Goal: Task Accomplishment & Management: Manage account settings

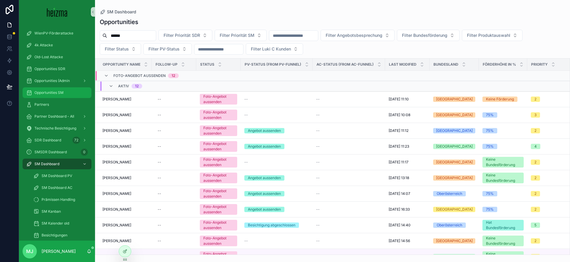
click at [61, 92] on span "Opportunities SM" at bounding box center [48, 92] width 29 height 5
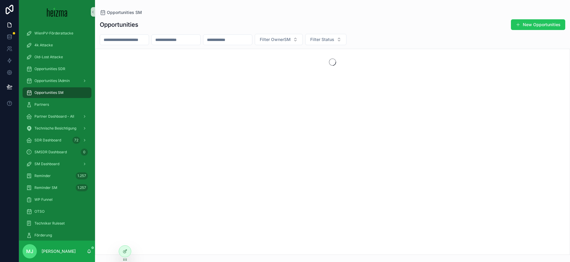
drag, startPoint x: 247, startPoint y: 40, endPoint x: 181, endPoint y: 37, distance: 66.0
click at [247, 40] on input "scrollable content" at bounding box center [227, 40] width 49 height 8
click at [179, 38] on input "scrollable content" at bounding box center [176, 40] width 49 height 8
type input "*******"
click at [231, 29] on div "Opportunities New Opportunities" at bounding box center [333, 24] width 466 height 11
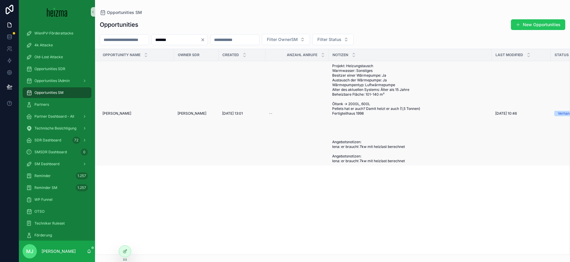
click at [115, 114] on span "Mario Slemenik" at bounding box center [116, 113] width 29 height 5
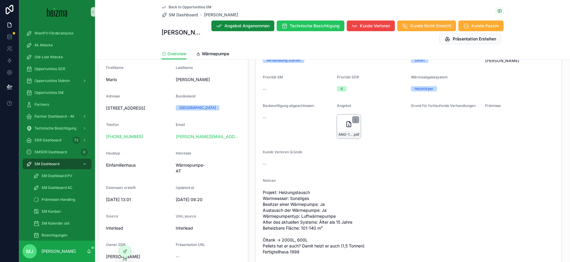
scroll to position [110, 0]
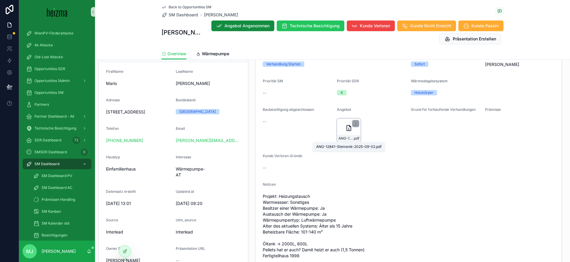
click at [346, 138] on span "ANG-12841-Slemenik-2025-09-02" at bounding box center [346, 138] width 15 height 5
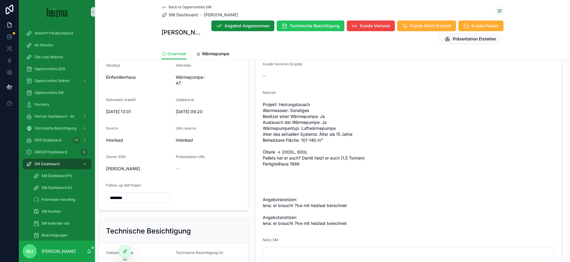
scroll to position [202, 0]
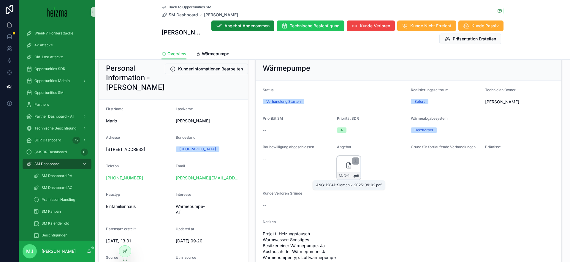
click at [340, 174] on span "ANG-12841-Slemenik-2025-09-02" at bounding box center [346, 175] width 15 height 5
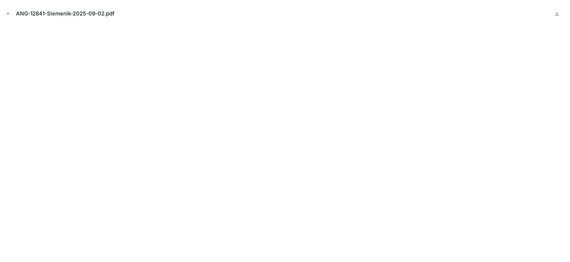
scroll to position [72, 0]
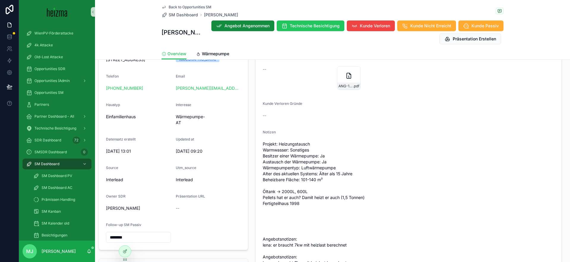
scroll to position [164, 0]
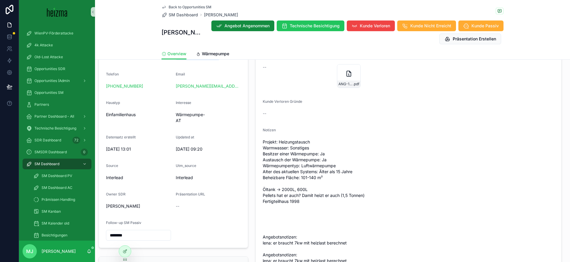
drag, startPoint x: 302, startPoint y: 178, endPoint x: 334, endPoint y: 178, distance: 32.1
click at [334, 178] on span "Projekt: Heizungstausch Warmwasser: Sonstiges Besitzer einer Wärmepumpe: Ja Aus…" at bounding box center [409, 201] width 292 height 125
drag, startPoint x: 327, startPoint y: 178, endPoint x: 302, endPoint y: 178, distance: 24.9
click at [302, 178] on span "Projekt: Heizungstausch Warmwasser: Sonstiges Besitzer einer Wärmepumpe: Ja Aus…" at bounding box center [409, 201] width 292 height 125
click at [303, 179] on span "Projekt: Heizungstausch Warmwasser: Sonstiges Besitzer einer Wärmepumpe: Ja Aus…" at bounding box center [409, 201] width 292 height 125
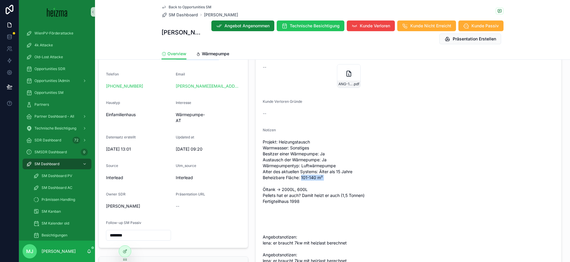
drag, startPoint x: 302, startPoint y: 178, endPoint x: 326, endPoint y: 178, distance: 23.8
click at [339, 181] on span "Projekt: Heizungstausch Warmwasser: Sonstiges Besitzer einer Wärmepumpe: Ja Aus…" at bounding box center [409, 201] width 292 height 125
click at [325, 178] on span "Projekt: Heizungstausch Warmwasser: Sonstiges Besitzer einer Wärmepumpe: Ja Aus…" at bounding box center [409, 201] width 292 height 125
drag, startPoint x: 328, startPoint y: 177, endPoint x: 301, endPoint y: 176, distance: 26.4
click at [301, 176] on span "Projekt: Heizungstausch Warmwasser: Sonstiges Besitzer einer Wärmepumpe: Ja Aus…" at bounding box center [409, 201] width 292 height 125
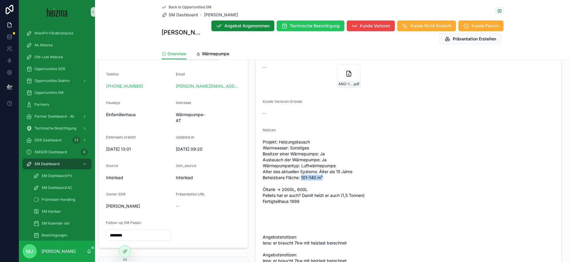
click at [301, 176] on span "Projekt: Heizungstausch Warmwasser: Sonstiges Besitzer einer Wärmepumpe: Ja Aus…" at bounding box center [409, 201] width 292 height 125
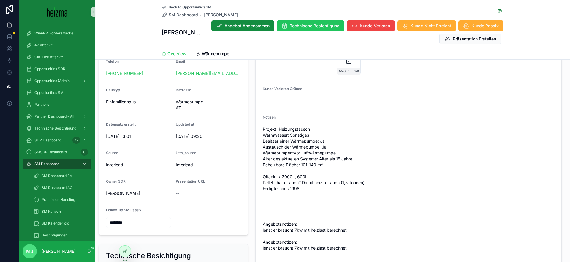
scroll to position [295, 0]
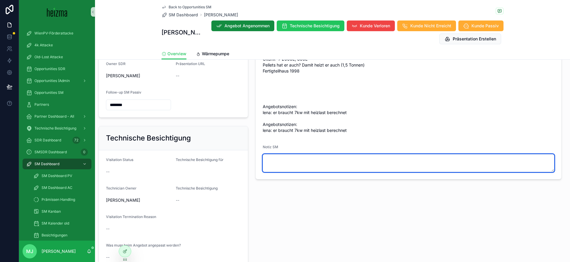
click at [350, 158] on textarea "scrollable content" at bounding box center [409, 163] width 292 height 18
type textarea "**********"
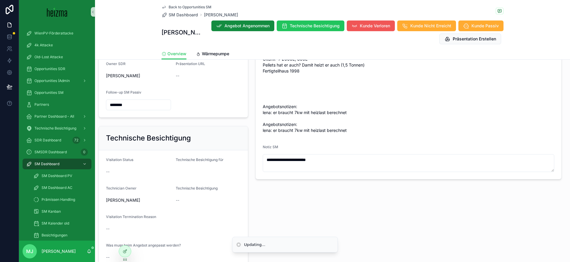
click at [363, 22] on button "Kunde Verloren" at bounding box center [371, 25] width 48 height 11
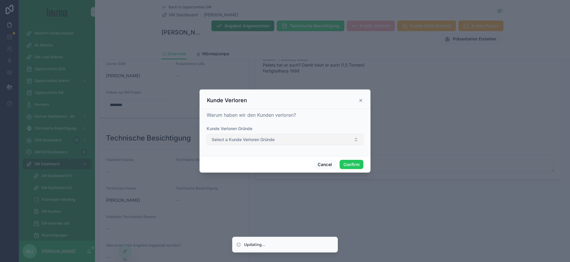
click at [336, 142] on button "Select a Kunde Verloren Gründe" at bounding box center [285, 139] width 157 height 11
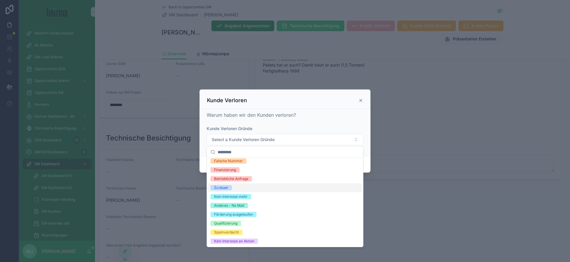
click at [291, 187] on div "Zu teuer" at bounding box center [285, 187] width 154 height 9
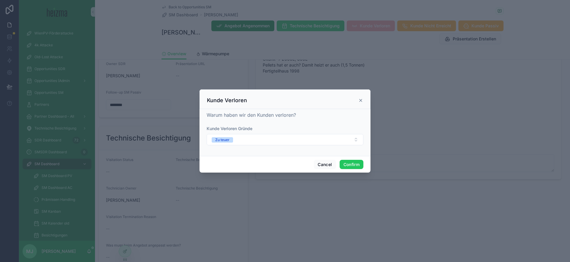
click at [289, 109] on div "Warum haben wir den Kunden verloren? Kunde Verloren Gründe Zu teuer" at bounding box center [285, 132] width 171 height 47
click at [354, 166] on button "Confirm" at bounding box center [352, 165] width 24 height 10
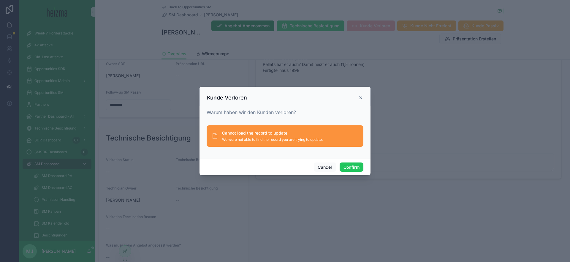
drag, startPoint x: 361, startPoint y: 99, endPoint x: 350, endPoint y: 101, distance: 11.1
click at [361, 99] on icon at bounding box center [360, 97] width 5 height 5
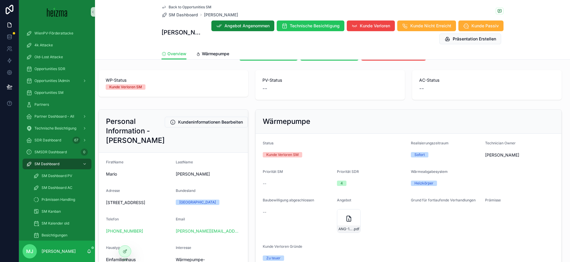
scroll to position [0, 0]
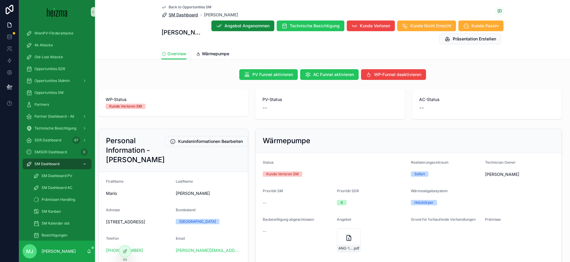
click at [184, 12] on span "SM Dashboard" at bounding box center [183, 15] width 29 height 6
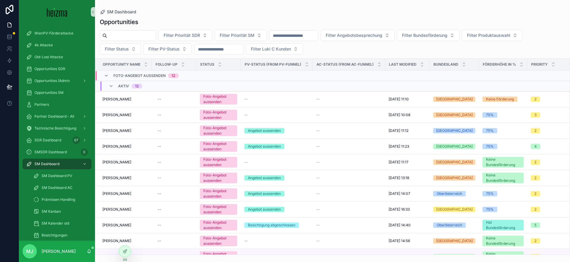
click at [118, 35] on input "scrollable content" at bounding box center [131, 35] width 49 height 8
type input "*********"
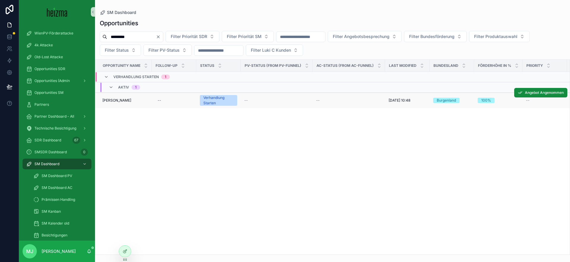
click at [119, 102] on span "Thomas Promitzer" at bounding box center [116, 100] width 29 height 5
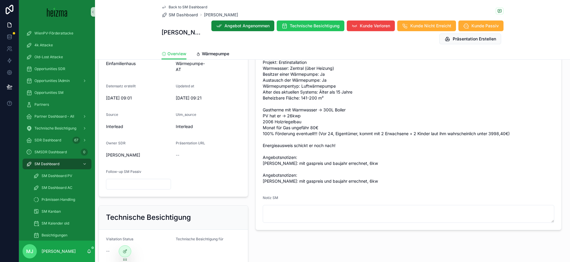
scroll to position [214, 0]
click at [334, 136] on span "Projekt: Erstinstallation Warmwasser: Zentral (über Heizung) Besitzer einer Wär…" at bounding box center [409, 123] width 292 height 125
click at [373, 140] on span "Projekt: Erstinstallation Warmwasser: Zentral (über Heizung) Besitzer einer Wär…" at bounding box center [409, 123] width 292 height 125
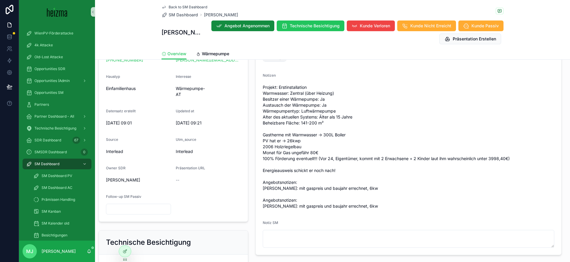
scroll to position [187, 0]
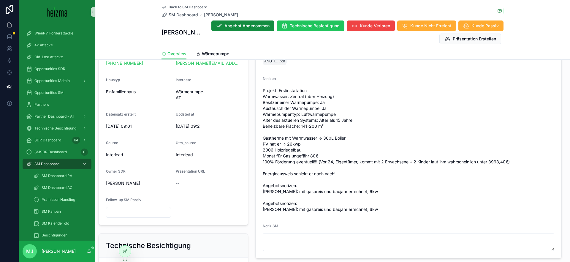
click at [307, 161] on span "Projekt: Erstinstallation Warmwasser: Zentral (über Heizung) Besitzer einer Wär…" at bounding box center [409, 150] width 292 height 125
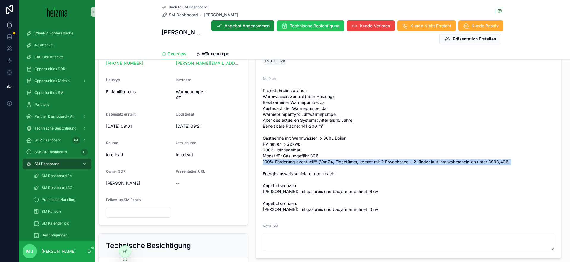
click at [307, 161] on span "Projekt: Erstinstallation Warmwasser: Zentral (über Heizung) Besitzer einer Wär…" at bounding box center [409, 150] width 292 height 125
click at [342, 161] on span "Projekt: Erstinstallation Warmwasser: Zentral (über Heizung) Besitzer einer Wär…" at bounding box center [409, 150] width 292 height 125
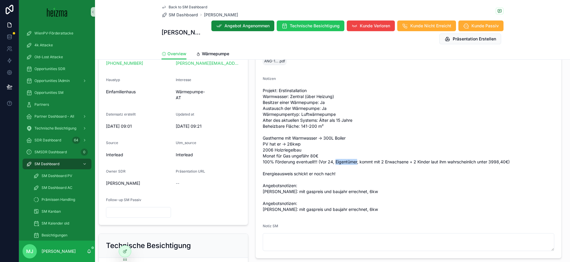
click at [342, 161] on span "Projekt: Erstinstallation Warmwasser: Zentral (über Heizung) Besitzer einer Wär…" at bounding box center [409, 150] width 292 height 125
click at [366, 160] on span "Projekt: Erstinstallation Warmwasser: Zentral (über Heizung) Besitzer einer Wär…" at bounding box center [409, 150] width 292 height 125
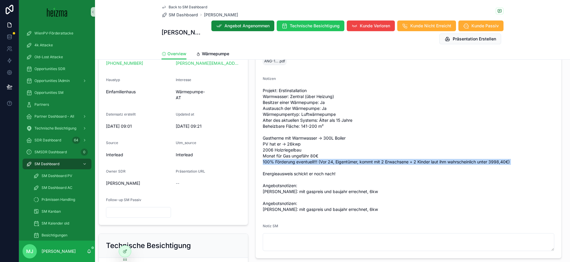
click at [366, 160] on span "Projekt: Erstinstallation Warmwasser: Zentral (über Heizung) Besitzer einer Wär…" at bounding box center [409, 150] width 292 height 125
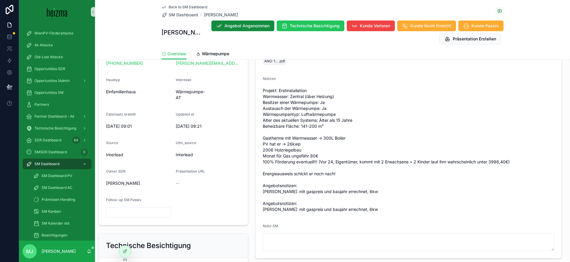
click at [380, 162] on span "Projekt: Erstinstallation Warmwasser: Zentral (über Heizung) Besitzer einer Wär…" at bounding box center [409, 150] width 292 height 125
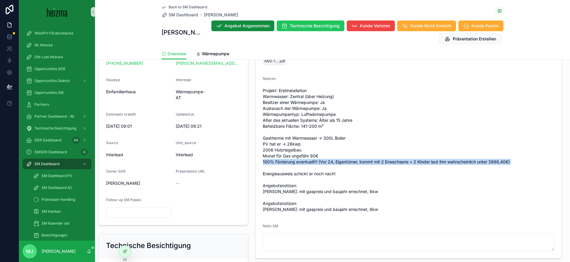
click at [380, 162] on span "Projekt: Erstinstallation Warmwasser: Zentral (über Heizung) Besitzer einer Wär…" at bounding box center [409, 150] width 292 height 125
click at [405, 165] on span "Projekt: Erstinstallation Warmwasser: Zentral (über Heizung) Besitzer einer Wär…" at bounding box center [409, 150] width 292 height 125
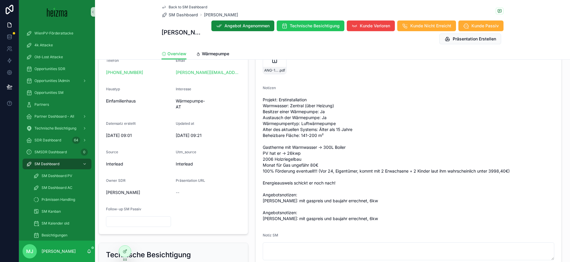
click at [372, 159] on span "Projekt: Erstinstallation Warmwasser: Zentral (über Heizung) Besitzer einer Wär…" at bounding box center [409, 159] width 292 height 125
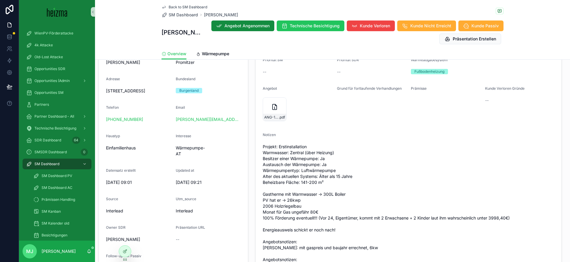
scroll to position [128, 0]
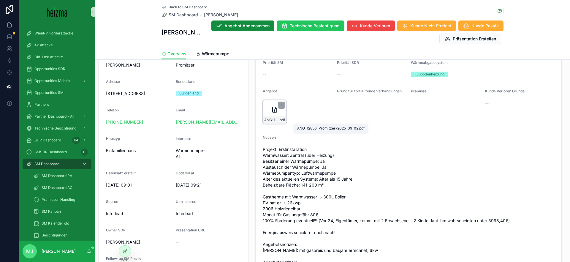
click at [276, 118] on span "ANG-12850-Promitzer-2025-09-02" at bounding box center [271, 120] width 15 height 5
click at [317, 147] on span "Projekt: Erstinstallation Warmwasser: Zentral (über Heizung) Besitzer einer Wär…" at bounding box center [409, 208] width 292 height 125
click at [317, 146] on span "Projekt: Erstinstallation Warmwasser: Zentral (über Heizung) Besitzer einer Wär…" at bounding box center [409, 208] width 292 height 125
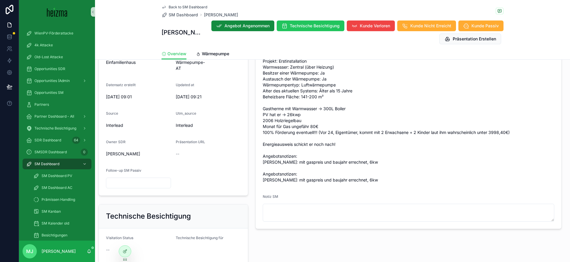
scroll to position [214, 0]
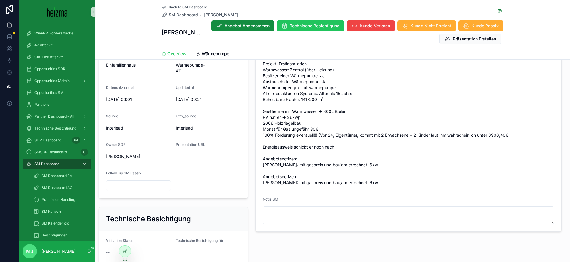
click at [255, 129] on div "Wärmepumpe Status Verhandlung Starten Realisierungszeitraum Sofort Technician O…" at bounding box center [409, 73] width 314 height 322
drag, startPoint x: 266, startPoint y: 128, endPoint x: 357, endPoint y: 135, distance: 92.0
click at [357, 135] on span "Projekt: Erstinstallation Warmwasser: Zentral (über Heizung) Besitzer einer Wär…" at bounding box center [409, 123] width 292 height 125
click at [356, 136] on span "Projekt: Erstinstallation Warmwasser: Zentral (über Heizung) Besitzer einer Wär…" at bounding box center [409, 123] width 292 height 125
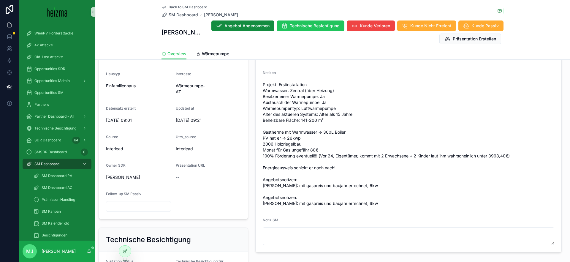
scroll to position [193, 0]
drag, startPoint x: 263, startPoint y: 151, endPoint x: 353, endPoint y: 153, distance: 89.1
click at [353, 153] on span "Projekt: Erstinstallation Warmwasser: Zentral (über Heizung) Besitzer einer Wär…" at bounding box center [409, 144] width 292 height 125
drag, startPoint x: 293, startPoint y: 156, endPoint x: 281, endPoint y: 158, distance: 11.8
click at [293, 156] on span "Projekt: Erstinstallation Warmwasser: Zentral (über Heizung) Besitzer einer Wär…" at bounding box center [409, 144] width 292 height 125
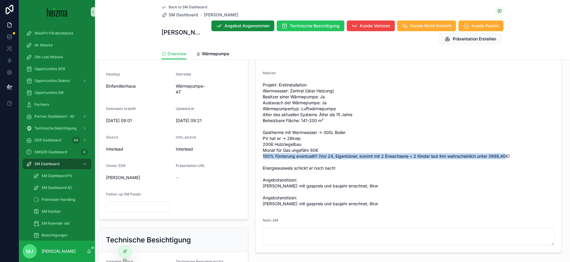
drag, startPoint x: 334, startPoint y: 157, endPoint x: 509, endPoint y: 156, distance: 175.2
click at [509, 156] on span "Projekt: Erstinstallation Warmwasser: Zentral (über Heizung) Besitzer einer Wär…" at bounding box center [409, 144] width 292 height 125
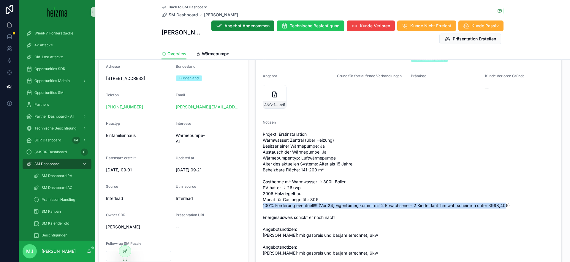
scroll to position [142, 0]
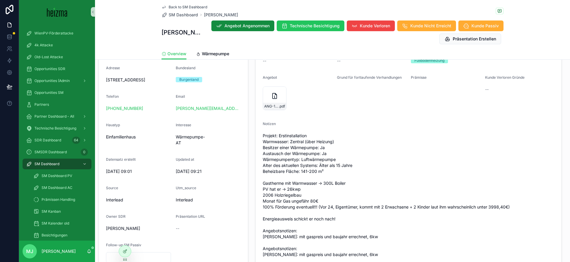
drag, startPoint x: 415, startPoint y: 146, endPoint x: 363, endPoint y: 157, distance: 52.8
click at [415, 146] on span "Projekt: Erstinstallation Warmwasser: Zentral (über Heizung) Besitzer einer Wär…" at bounding box center [409, 195] width 292 height 125
click at [288, 162] on span "Projekt: Erstinstallation Warmwasser: Zentral (über Heizung) Besitzer einer Wär…" at bounding box center [409, 195] width 292 height 125
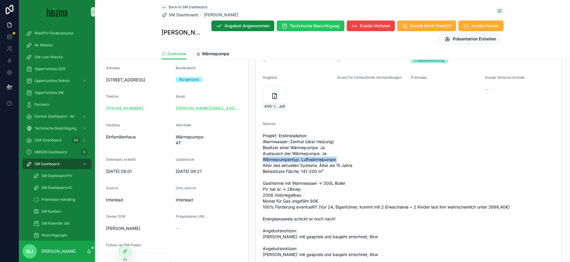
click at [312, 158] on span "Projekt: Erstinstallation Warmwasser: Zentral (über Heizung) Besitzer einer Wär…" at bounding box center [409, 195] width 292 height 125
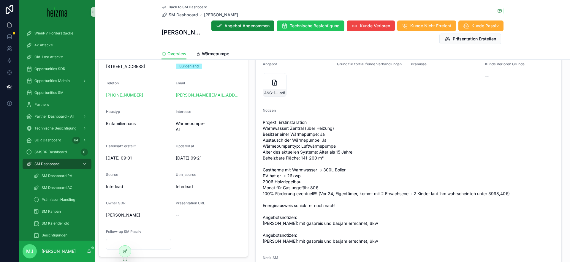
scroll to position [156, 0]
click at [428, 193] on span "Projekt: Erstinstallation Warmwasser: Zentral (über Heizung) Besitzer einer Wär…" at bounding box center [409, 181] width 292 height 125
drag, startPoint x: 415, startPoint y: 194, endPoint x: 431, endPoint y: 191, distance: 16.3
click at [431, 191] on span "Projekt: Erstinstallation Warmwasser: Zentral (über Heizung) Besitzer einer Wär…" at bounding box center [409, 181] width 292 height 125
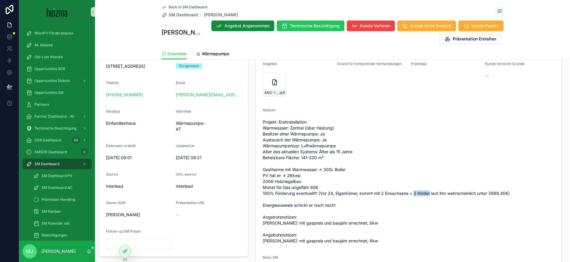
click at [431, 191] on span "Projekt: Erstinstallation Warmwasser: Zentral (über Heizung) Besitzer einer Wär…" at bounding box center [409, 181] width 292 height 125
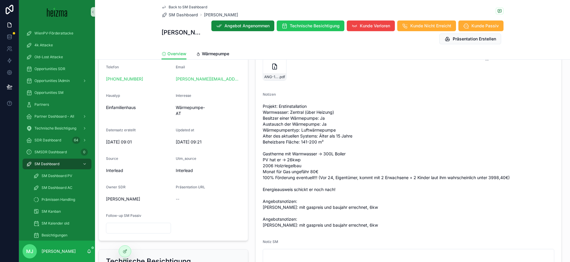
scroll to position [176, 0]
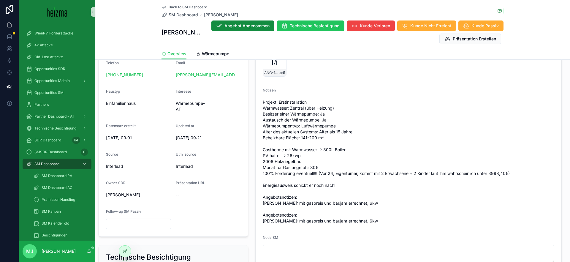
drag, startPoint x: 378, startPoint y: 172, endPoint x: 447, endPoint y: 180, distance: 69.3
click at [379, 172] on span "Projekt: Erstinstallation Warmwasser: Zentral (über Heizung) Besitzer einer Wär…" at bounding box center [409, 161] width 292 height 125
drag, startPoint x: 492, startPoint y: 174, endPoint x: 499, endPoint y: 174, distance: 7.4
click at [499, 174] on span "Projekt: Erstinstallation Warmwasser: Zentral (über Heizung) Besitzer einer Wär…" at bounding box center [409, 161] width 292 height 125
click at [472, 189] on span "Projekt: Erstinstallation Warmwasser: Zentral (über Heizung) Besitzer einer Wär…" at bounding box center [409, 161] width 292 height 125
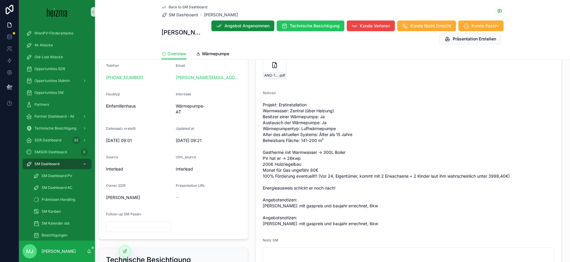
scroll to position [0, 0]
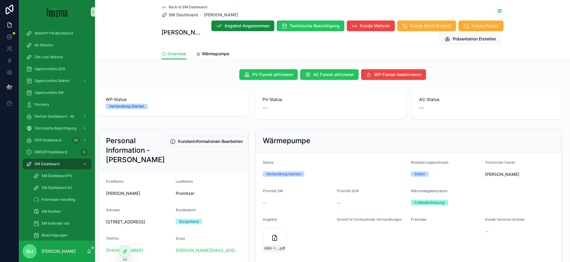
click at [434, 204] on div "Fußbodenheizung" at bounding box center [430, 202] width 30 height 5
click at [439, 206] on div "Fußbodenheizung" at bounding box center [482, 202] width 143 height 9
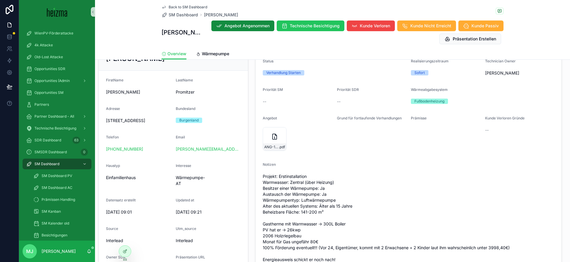
click at [361, 122] on div "Grund für fortlaufende Verhandlungen" at bounding box center [371, 119] width 69 height 7
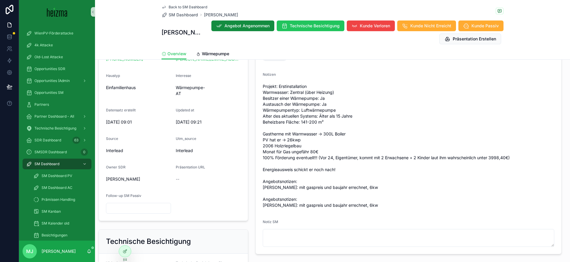
scroll to position [192, 0]
click at [145, 32] on div "Back to SM Dashboard SM Dashboard Thomas Promitzer Thomas Promitzer Angebot Ang…" at bounding box center [332, 30] width 475 height 60
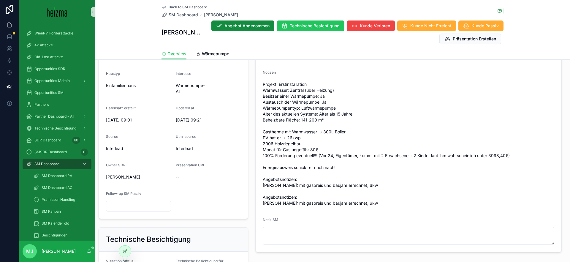
click at [313, 155] on span "Projekt: Erstinstallation Warmwasser: Zentral (über Heizung) Besitzer einer Wär…" at bounding box center [409, 143] width 292 height 125
drag, startPoint x: 344, startPoint y: 183, endPoint x: 355, endPoint y: 185, distance: 11.4
click at [355, 185] on span "Projekt: Erstinstallation Warmwasser: Zentral (über Heizung) Besitzer einer Wär…" at bounding box center [409, 143] width 292 height 125
drag, startPoint x: 355, startPoint y: 185, endPoint x: 119, endPoint y: 10, distance: 293.6
click at [355, 185] on span "Projekt: Erstinstallation Warmwasser: Zentral (über Heizung) Besitzer einer Wär…" at bounding box center [409, 143] width 292 height 125
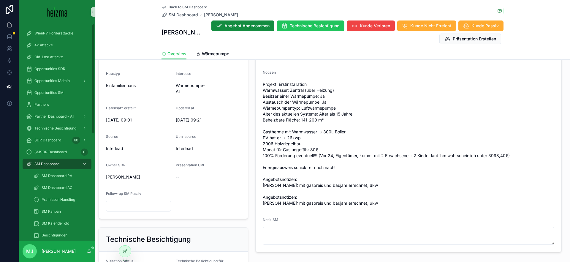
click at [314, 128] on span "Projekt: Erstinstallation Warmwasser: Zentral (über Heizung) Besitzer einer Wär…" at bounding box center [409, 143] width 292 height 125
click at [307, 128] on span "Projekt: Erstinstallation Warmwasser: Zentral (über Heizung) Besitzer einer Wär…" at bounding box center [409, 143] width 292 height 125
click at [271, 147] on span "Projekt: Erstinstallation Warmwasser: Zentral (über Heizung) Besitzer einer Wär…" at bounding box center [409, 143] width 292 height 125
drag, startPoint x: 271, startPoint y: 147, endPoint x: 275, endPoint y: 148, distance: 3.8
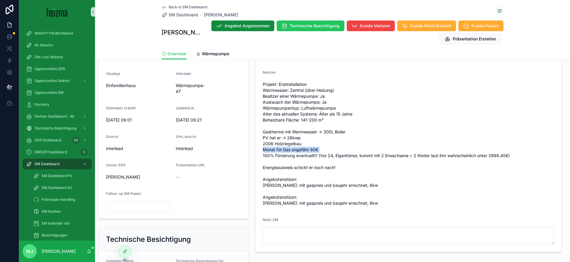
click at [271, 147] on span "Projekt: Erstinstallation Warmwasser: Zentral (über Heizung) Besitzer einer Wär…" at bounding box center [409, 143] width 292 height 125
click at [286, 152] on span "Projekt: Erstinstallation Warmwasser: Zentral (über Heizung) Besitzer einer Wär…" at bounding box center [409, 143] width 292 height 125
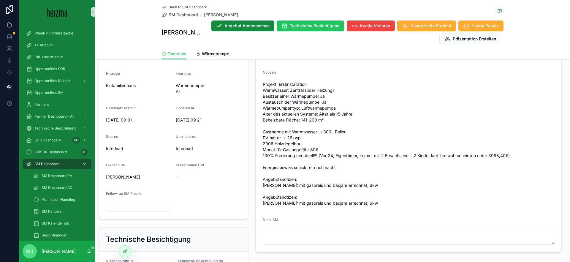
scroll to position [192, 0]
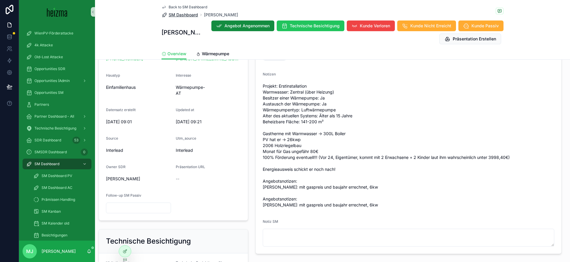
click at [185, 15] on span "SM Dashboard" at bounding box center [183, 15] width 29 height 6
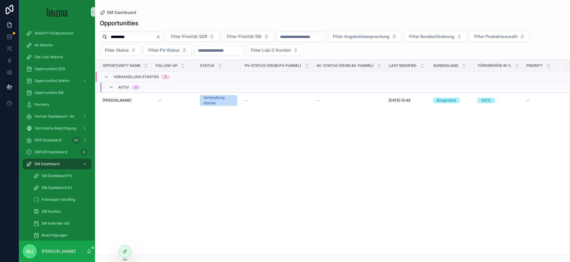
click at [390, 20] on div "Opportunities" at bounding box center [333, 23] width 466 height 8
click at [121, 98] on span "Thomas Promitzer" at bounding box center [116, 100] width 29 height 5
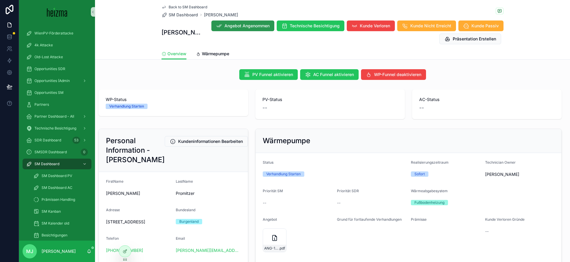
click at [246, 28] on span "Angebot Angenommen" at bounding box center [247, 26] width 45 height 6
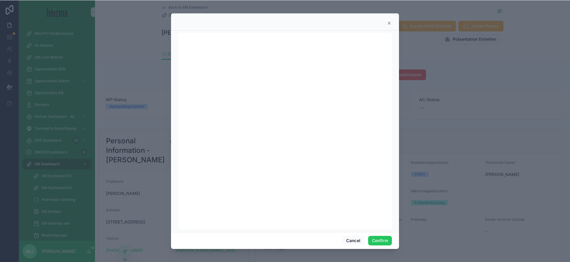
scroll to position [2, 0]
click at [178, 187] on iframe at bounding box center [285, 129] width 214 height 197
click at [380, 240] on button "Confirm" at bounding box center [380, 241] width 24 height 10
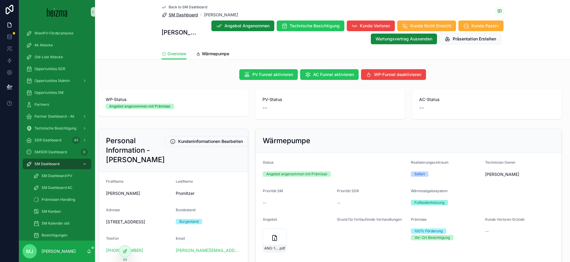
click at [192, 16] on span "SM Dashboard" at bounding box center [183, 15] width 29 height 6
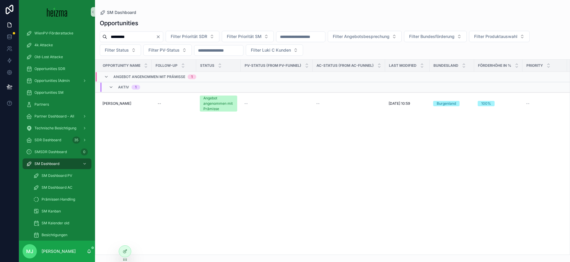
click at [122, 35] on input "*********" at bounding box center [131, 37] width 49 height 8
paste input "*******"
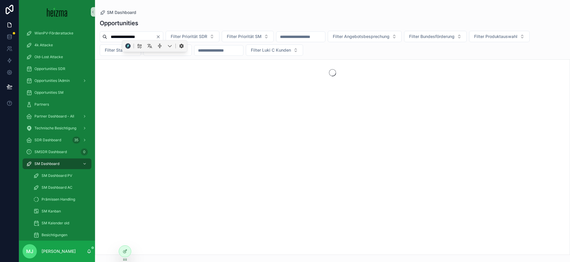
type input "**********"
click at [184, 26] on div "Opportunities" at bounding box center [333, 23] width 466 height 8
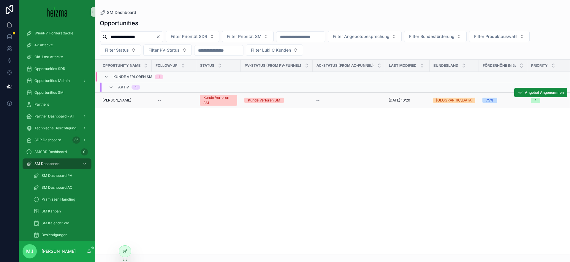
click at [116, 104] on td "Katharina Wagner Katharina Wagner" at bounding box center [123, 101] width 56 height 16
click at [59, 165] on div "SM Dashboard" at bounding box center [57, 164] width 62 height 10
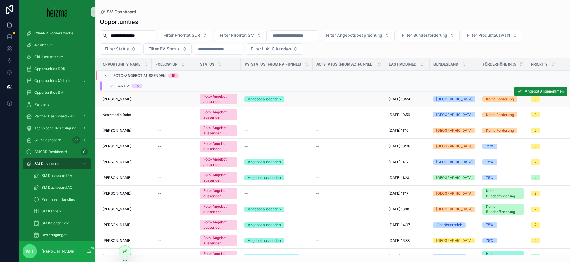
click at [119, 97] on span "Manuel Kopeinig" at bounding box center [116, 99] width 29 height 5
click at [124, 115] on span "Nexhmedin Reka" at bounding box center [116, 115] width 29 height 5
click at [123, 130] on span "Egon Friedrich Wimmer" at bounding box center [116, 130] width 29 height 5
click at [123, 146] on span "Veronika Machherndl" at bounding box center [116, 146] width 29 height 5
drag, startPoint x: 120, startPoint y: 114, endPoint x: 127, endPoint y: 129, distance: 16.3
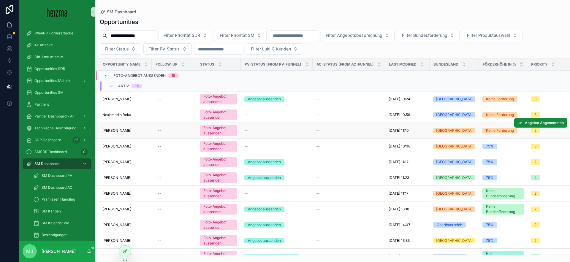
click at [120, 114] on span "Nexhmedin Reka" at bounding box center [116, 115] width 29 height 5
click at [127, 131] on span "Egon Friedrich Wimmer" at bounding box center [116, 130] width 29 height 5
click at [124, 145] on span "Veronika Machherndl" at bounding box center [116, 146] width 29 height 5
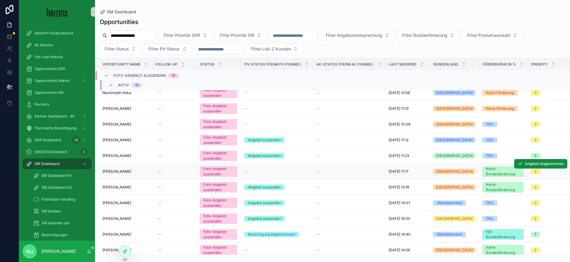
scroll to position [58, 0]
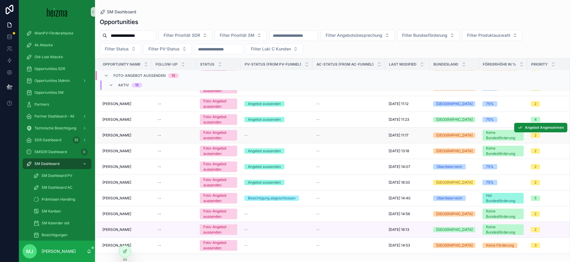
click at [118, 135] on span "Ivana Lacka" at bounding box center [116, 135] width 29 height 5
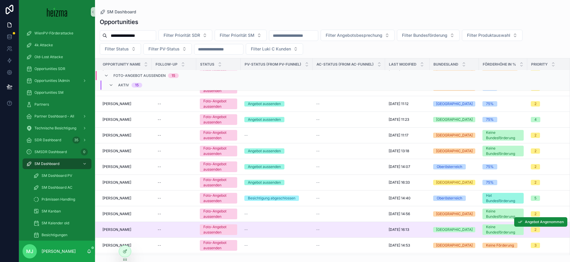
click at [112, 212] on span "[PERSON_NAME]" at bounding box center [116, 214] width 29 height 5
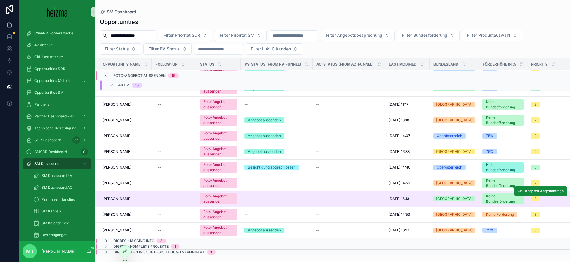
click at [115, 198] on span "Gabriele Baier" at bounding box center [116, 199] width 29 height 5
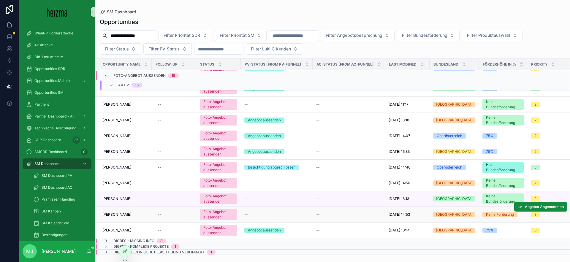
click at [120, 215] on span "Ferdinand Traun" at bounding box center [116, 214] width 29 height 5
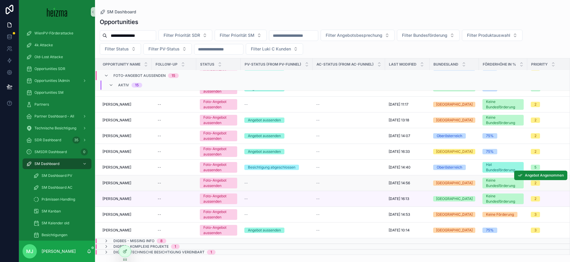
scroll to position [0, 0]
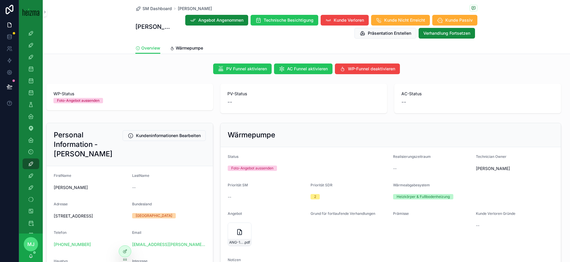
scroll to position [82, 0]
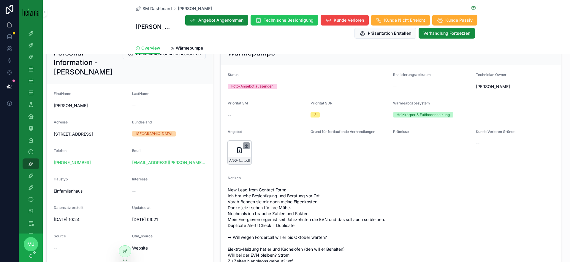
click at [247, 147] on icon "scrollable content" at bounding box center [246, 145] width 5 height 5
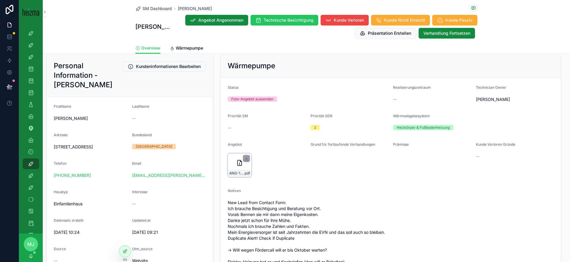
scroll to position [70, 0]
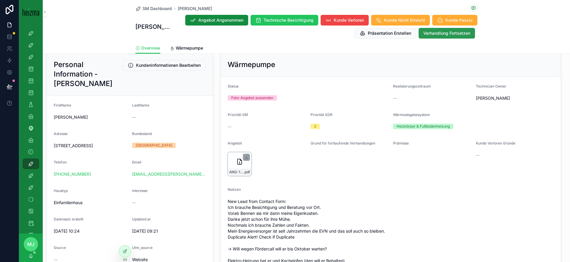
click at [445, 35] on span "Verhandlung Fortsetzen" at bounding box center [447, 33] width 47 height 6
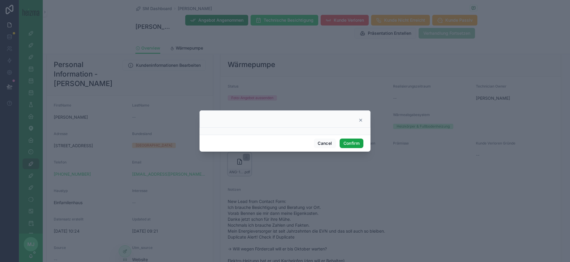
click at [354, 143] on button "Confirm" at bounding box center [352, 144] width 24 height 10
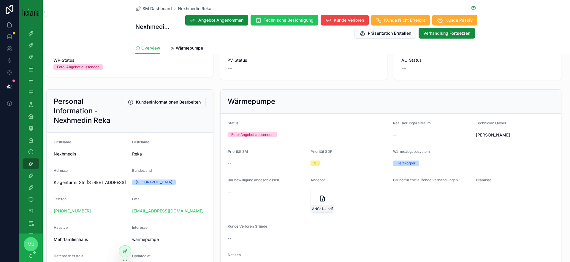
scroll to position [34, 0]
drag, startPoint x: 332, startPoint y: 195, endPoint x: 327, endPoint y: 190, distance: 6.3
click at [332, 195] on div "scrollable content" at bounding box center [329, 193] width 7 height 7
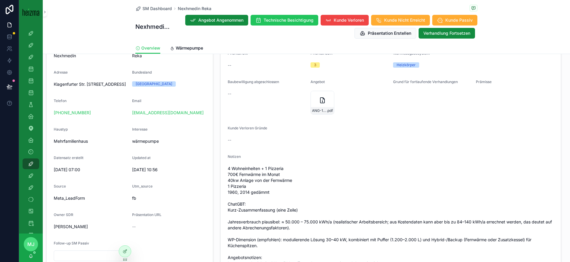
scroll to position [140, 0]
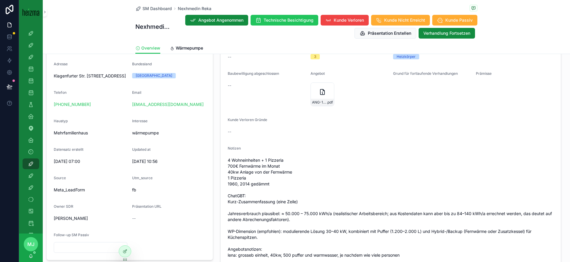
click at [297, 127] on div "--" at bounding box center [267, 132] width 78 height 10
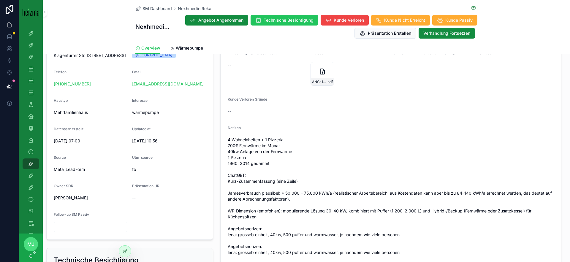
scroll to position [159, 0]
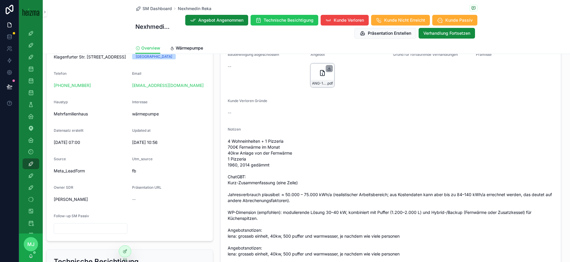
click at [329, 69] on icon "scrollable content" at bounding box center [329, 68] width 0 height 2
click at [195, 40] on div "SM Dashboard Nexhmedin Reka Nexhmedin Reka Angebot Angenommen Technische Besich…" at bounding box center [306, 21] width 342 height 42
click at [195, 42] on div "Overview Wärmepumpe" at bounding box center [306, 47] width 342 height 11
click at [196, 45] on link "Wärmepumpe" at bounding box center [186, 49] width 33 height 12
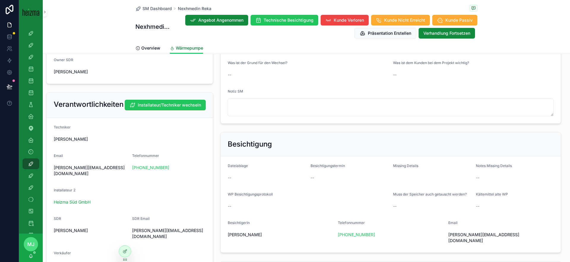
scroll to position [346, 0]
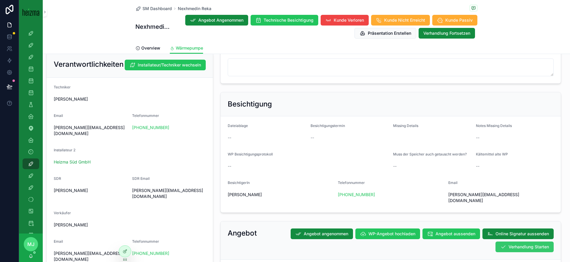
click at [542, 244] on span "Verhandlung Starten" at bounding box center [529, 247] width 40 height 6
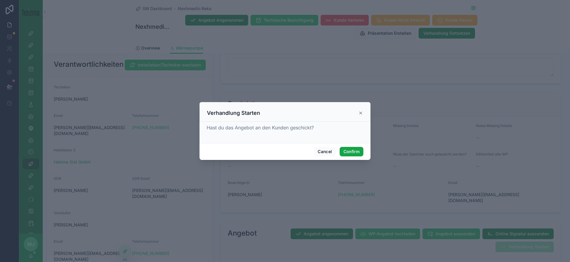
click at [358, 149] on button "Confirm" at bounding box center [352, 152] width 24 height 10
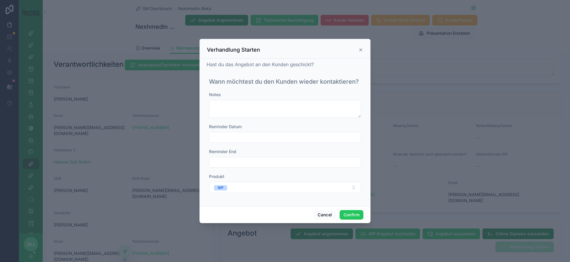
click at [294, 133] on div at bounding box center [285, 137] width 152 height 11
click at [295, 135] on input "text" at bounding box center [284, 137] width 151 height 8
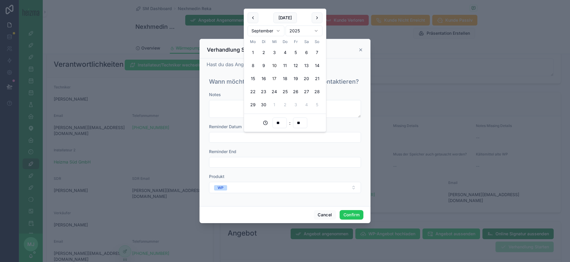
click at [274, 77] on button "17" at bounding box center [274, 78] width 11 height 11
type input "**********"
drag, startPoint x: 348, startPoint y: 213, endPoint x: 213, endPoint y: 6, distance: 247.2
click at [348, 213] on button "Confirm" at bounding box center [352, 215] width 24 height 10
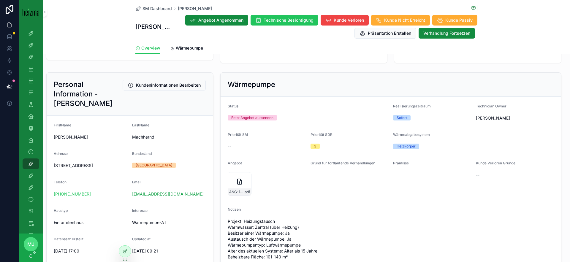
scroll to position [51, 0]
drag, startPoint x: 246, startPoint y: 176, endPoint x: 254, endPoint y: 173, distance: 8.2
click at [0, 0] on icon "scrollable content" at bounding box center [0, 0] width 0 height 0
click at [184, 52] on link "Wärmepumpe" at bounding box center [186, 49] width 33 height 12
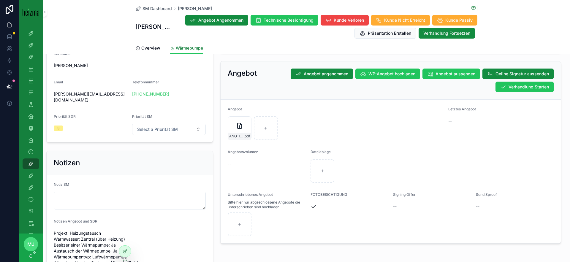
scroll to position [508, 0]
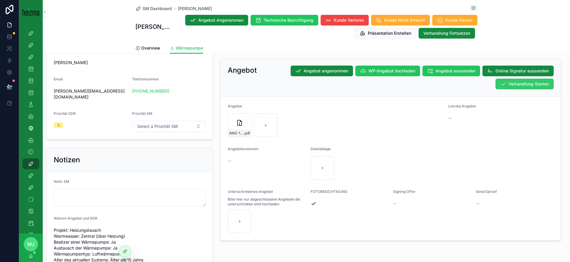
click at [530, 81] on span "Verhandlung Starten" at bounding box center [529, 84] width 40 height 6
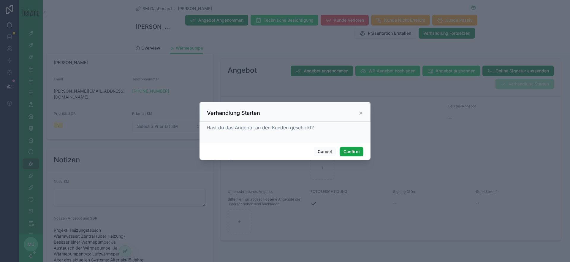
click at [358, 153] on button "Confirm" at bounding box center [352, 152] width 24 height 10
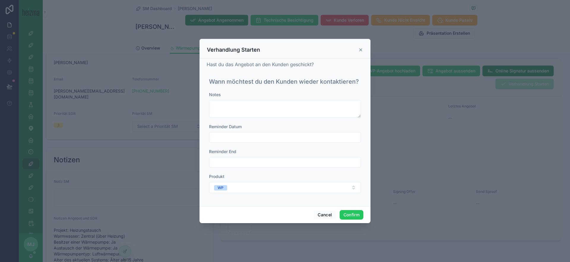
click at [268, 136] on input "text" at bounding box center [284, 137] width 151 height 8
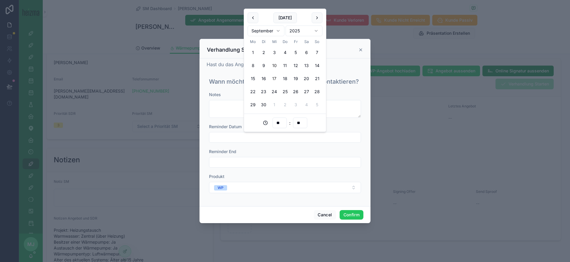
click at [272, 79] on button "17" at bounding box center [274, 78] width 11 height 11
type input "**********"
click at [350, 149] on div "Reminder End" at bounding box center [285, 152] width 152 height 6
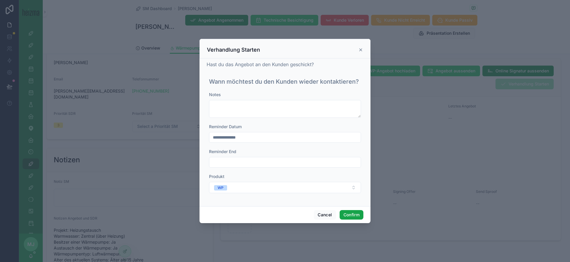
click at [356, 213] on button "Confirm" at bounding box center [352, 215] width 24 height 10
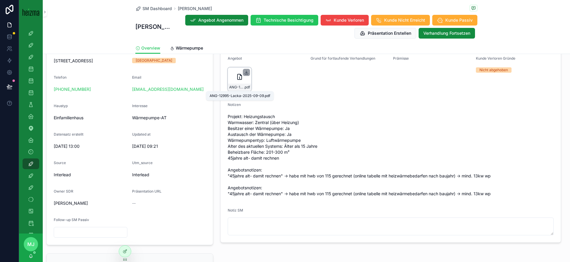
scroll to position [155, 0]
click at [249, 73] on icon "scrollable content" at bounding box center [246, 72] width 5 height 5
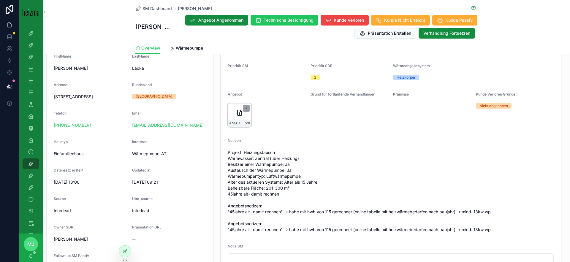
scroll to position [113, 0]
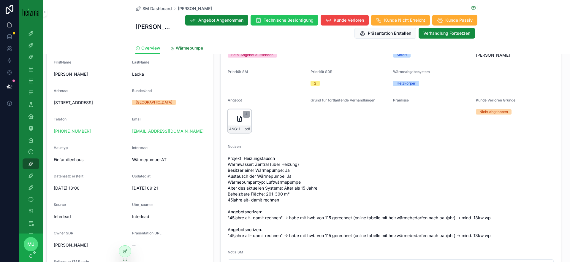
click at [187, 50] on span "Wärmepumpe" at bounding box center [189, 48] width 27 height 6
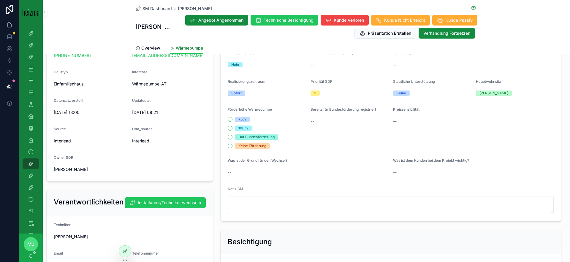
scroll to position [388, 0]
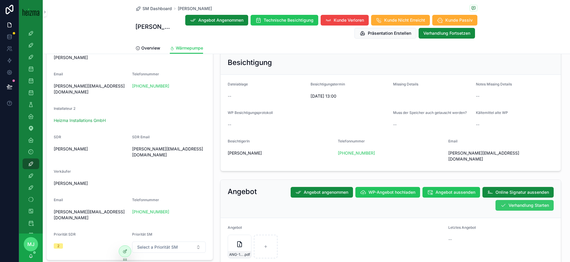
click at [541, 203] on span "Verhandlung Starten" at bounding box center [529, 206] width 40 height 6
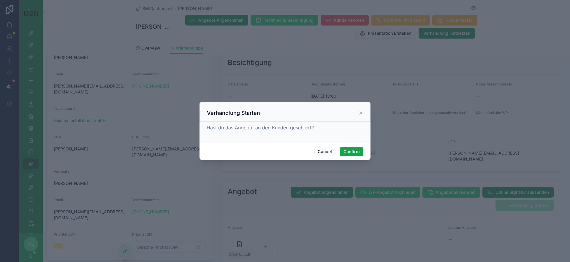
click at [351, 150] on button "Confirm" at bounding box center [352, 152] width 24 height 10
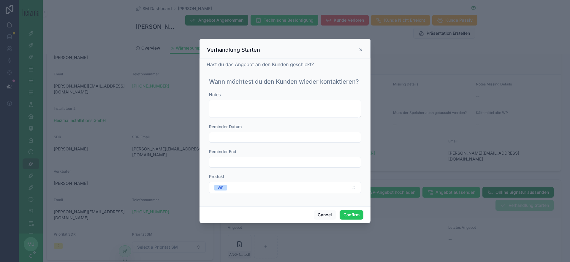
click at [286, 138] on input "text" at bounding box center [284, 137] width 151 height 8
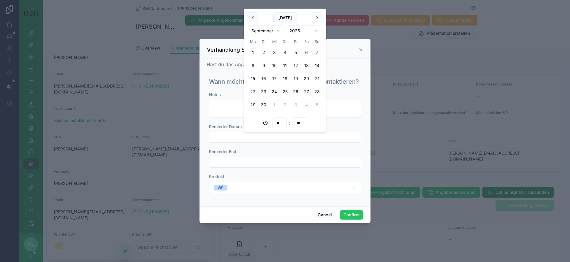
click at [274, 80] on button "17" at bounding box center [274, 78] width 11 height 11
type input "**********"
click at [354, 213] on button "Confirm" at bounding box center [352, 215] width 24 height 10
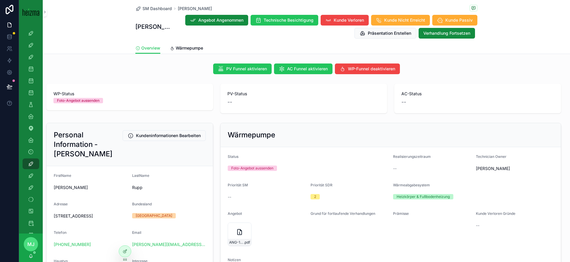
scroll to position [61, 0]
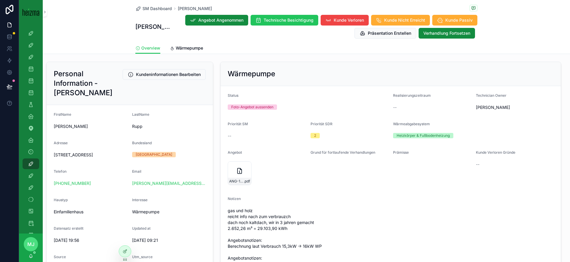
drag, startPoint x: 156, startPoint y: 187, endPoint x: 162, endPoint y: 186, distance: 6.9
click at [155, 187] on link "[PERSON_NAME][EMAIL_ADDRESS][DOMAIN_NAME]" at bounding box center [169, 184] width 74 height 6
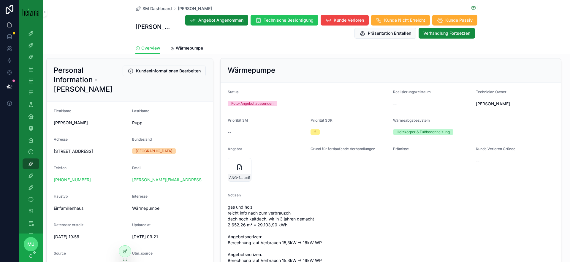
click at [267, 89] on form "Status Foto-Angebot aussenden Realisierungszeitraum -- Technician Owner [PERSON…" at bounding box center [391, 196] width 340 height 227
click at [246, 163] on icon "scrollable content" at bounding box center [247, 163] width 2 height 1
click at [180, 44] on link "Wärmepumpe" at bounding box center [186, 49] width 33 height 12
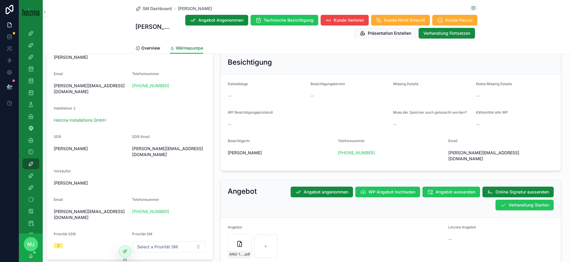
scroll to position [458, 0]
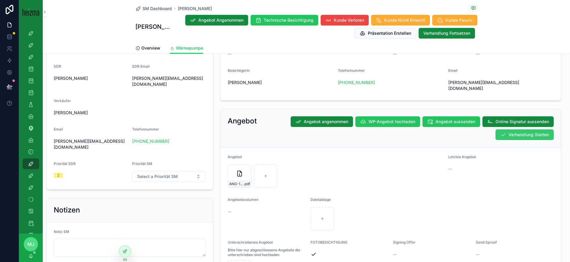
click at [535, 132] on span "Verhandlung Starten" at bounding box center [529, 135] width 40 height 6
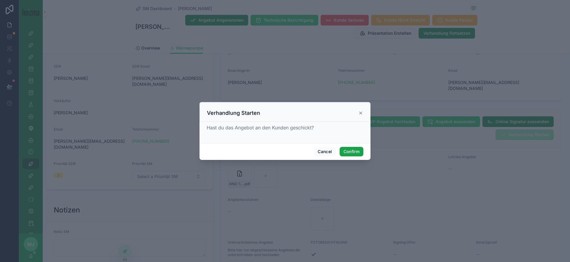
click at [348, 153] on button "Confirm" at bounding box center [352, 152] width 24 height 10
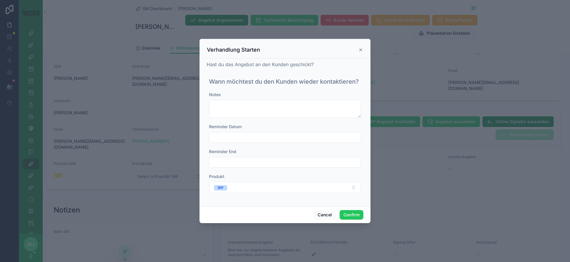
drag, startPoint x: 302, startPoint y: 138, endPoint x: 307, endPoint y: 149, distance: 12.8
click at [302, 138] on input "text" at bounding box center [284, 137] width 151 height 8
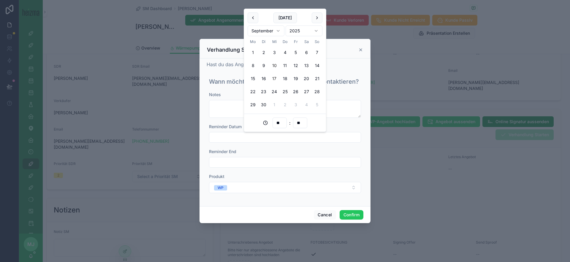
click at [275, 79] on button "17" at bounding box center [274, 78] width 11 height 11
type input "**********"
click at [353, 215] on button "Confirm" at bounding box center [352, 215] width 24 height 10
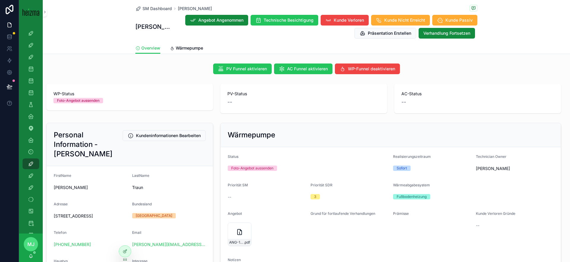
drag, startPoint x: 249, startPoint y: 228, endPoint x: 235, endPoint y: 221, distance: 15.4
click at [0, 0] on icon "scrollable content" at bounding box center [0, 0] width 0 height 0
click at [198, 50] on span "Wärmepumpe" at bounding box center [189, 48] width 27 height 6
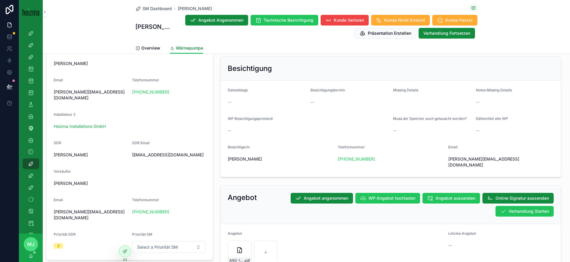
scroll to position [440, 0]
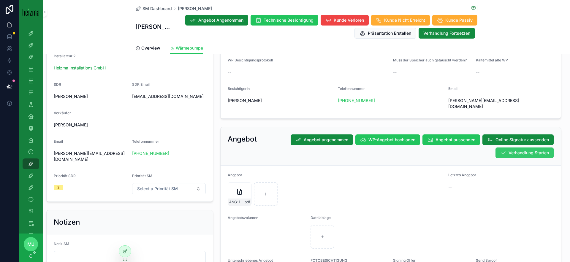
click at [524, 150] on span "Verhandlung Starten" at bounding box center [529, 153] width 40 height 6
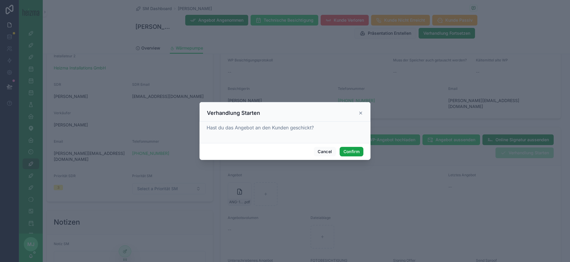
click at [347, 149] on button "Confirm" at bounding box center [352, 152] width 24 height 10
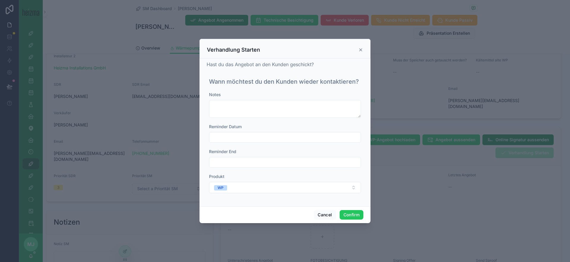
click at [247, 136] on input "text" at bounding box center [284, 137] width 151 height 8
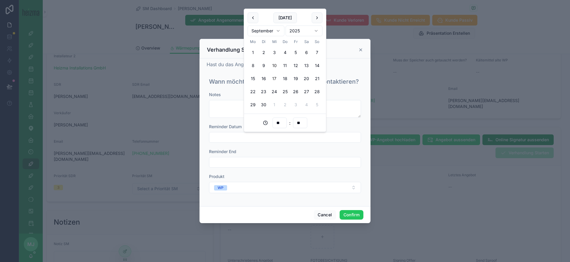
click at [276, 79] on button "17" at bounding box center [274, 78] width 11 height 11
type input "**********"
click at [351, 132] on div "**********" at bounding box center [285, 137] width 152 height 11
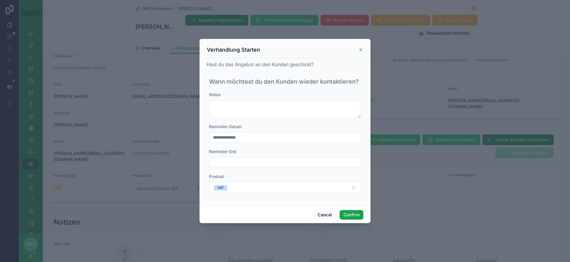
drag, startPoint x: 354, startPoint y: 214, endPoint x: 367, endPoint y: 183, distance: 33.8
click at [354, 214] on button "Confirm" at bounding box center [352, 215] width 24 height 10
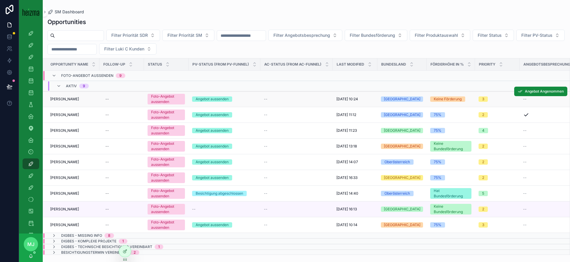
click at [64, 99] on span "[PERSON_NAME]" at bounding box center [64, 99] width 29 height 5
click at [65, 111] on td "[PERSON_NAME] [PERSON_NAME]" at bounding box center [71, 115] width 56 height 16
click at [64, 115] on span "[PERSON_NAME]" at bounding box center [64, 115] width 29 height 5
click at [63, 132] on span "[PERSON_NAME]" at bounding box center [64, 130] width 29 height 5
click at [64, 146] on span "Oswald Semper" at bounding box center [64, 146] width 29 height 5
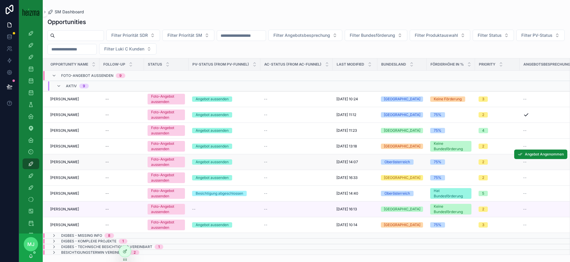
click at [67, 164] on span "Sylvia Bleierer" at bounding box center [64, 162] width 29 height 5
click at [69, 178] on span "Tschaudi andreas" at bounding box center [64, 178] width 29 height 5
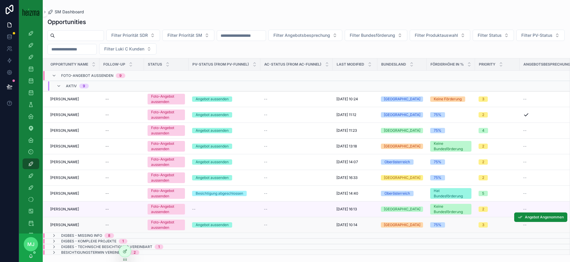
click at [71, 225] on span "Alfred Hohlagschwandtner" at bounding box center [64, 225] width 29 height 5
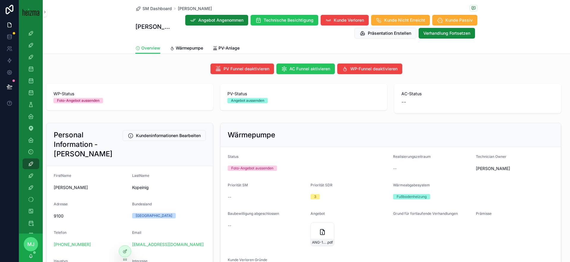
drag, startPoint x: 331, startPoint y: 227, endPoint x: 334, endPoint y: 222, distance: 5.9
click at [0, 0] on icon "scrollable content" at bounding box center [0, 0] width 0 height 0
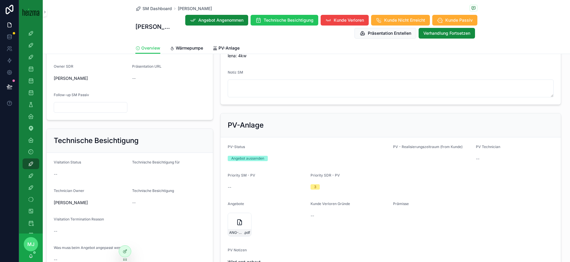
scroll to position [327, 0]
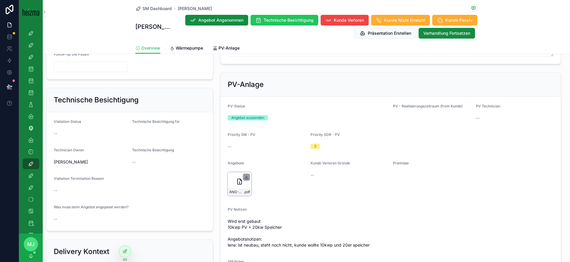
click at [244, 178] on icon "scrollable content" at bounding box center [246, 177] width 5 height 5
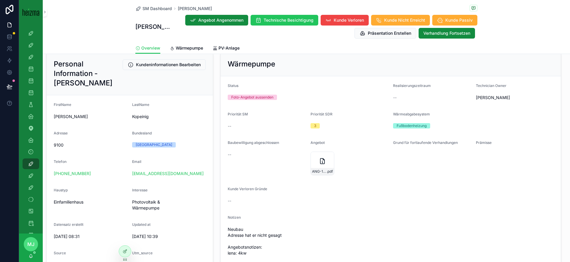
scroll to position [0, 0]
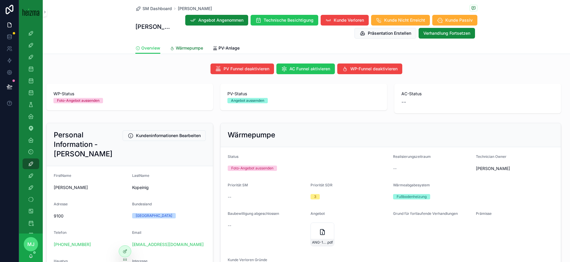
click at [184, 49] on span "Wärmepumpe" at bounding box center [189, 48] width 27 height 6
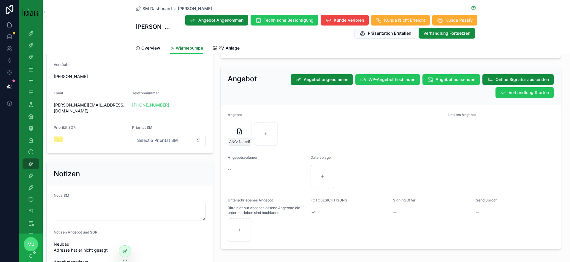
scroll to position [498, 0]
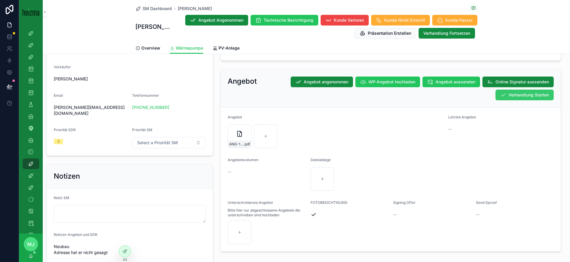
click at [514, 92] on span "Verhandlung Starten" at bounding box center [529, 95] width 40 height 6
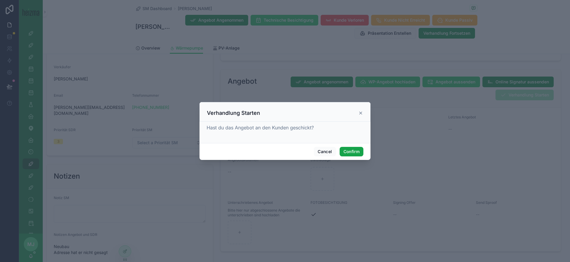
click at [353, 148] on button "Confirm" at bounding box center [352, 152] width 24 height 10
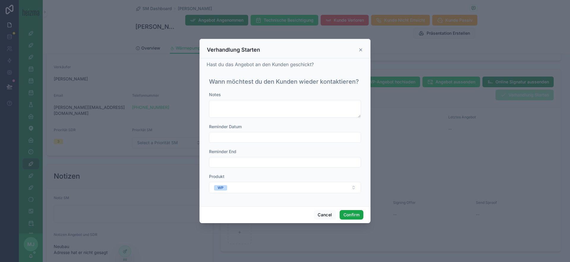
drag, startPoint x: 358, startPoint y: 212, endPoint x: 354, endPoint y: 168, distance: 44.7
click at [358, 212] on button "Confirm" at bounding box center [352, 215] width 24 height 10
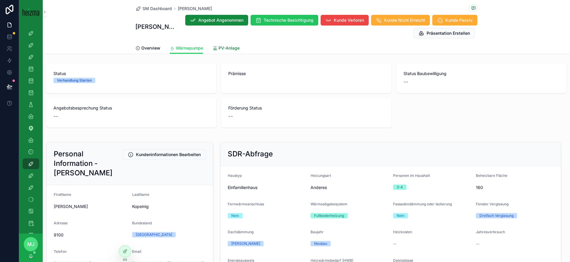
click at [223, 50] on span "PV-Anlage" at bounding box center [229, 48] width 21 height 6
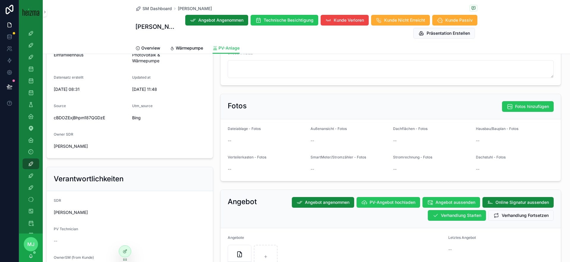
scroll to position [274, 0]
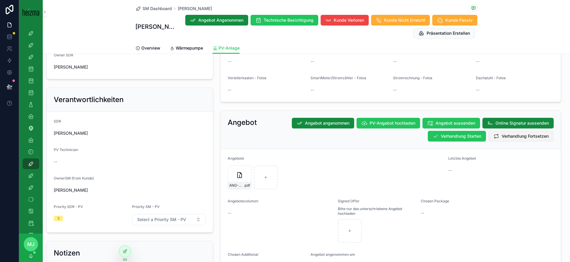
click at [498, 137] on icon "scrollable content" at bounding box center [497, 136] width 6 height 6
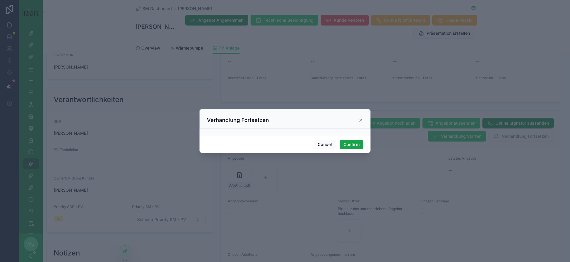
click at [352, 146] on button "Confirm" at bounding box center [352, 145] width 24 height 10
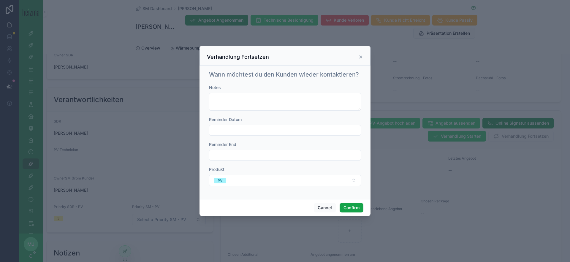
drag, startPoint x: 356, startPoint y: 209, endPoint x: 290, endPoint y: 106, distance: 122.4
click at [356, 209] on button "Confirm" at bounding box center [352, 208] width 24 height 10
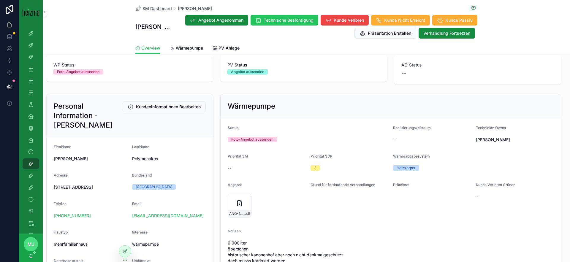
scroll to position [39, 0]
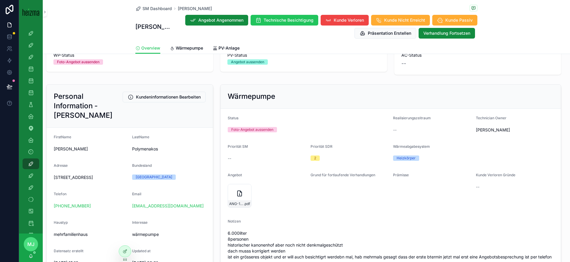
click at [150, 152] on span "Polymenakos" at bounding box center [169, 149] width 74 height 6
click at [145, 152] on span "Polymenakos" at bounding box center [169, 149] width 74 height 6
copy span "Polymenakos"
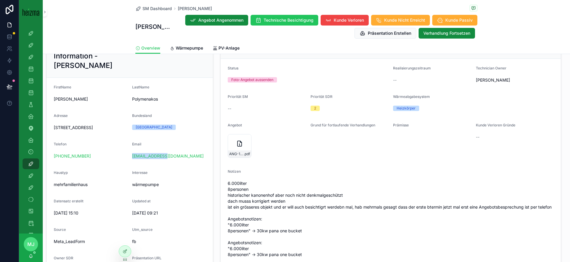
scroll to position [95, 0]
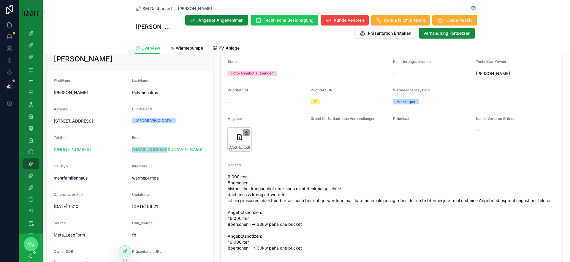
click at [247, 132] on icon "scrollable content" at bounding box center [246, 132] width 5 height 5
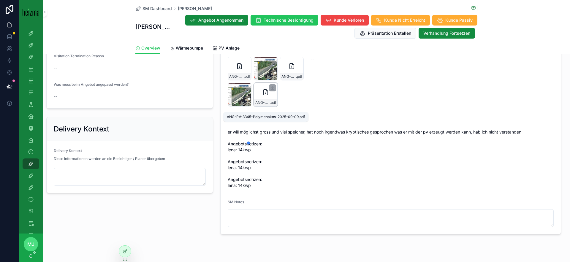
scroll to position [441, 0]
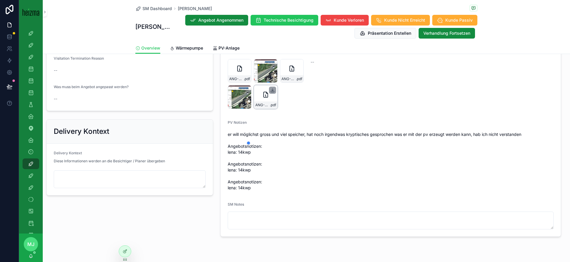
click at [273, 93] on icon "scrollable content" at bounding box center [272, 90] width 5 height 5
click at [196, 47] on span "Wärmepumpe" at bounding box center [189, 48] width 27 height 6
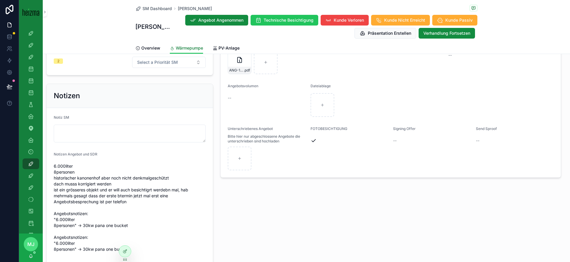
scroll to position [426, 0]
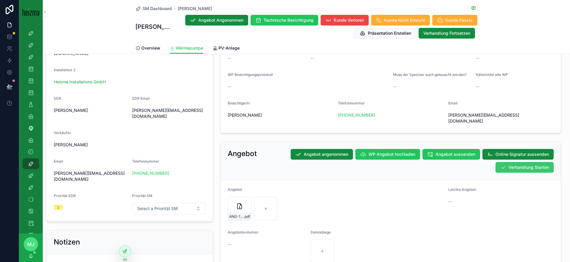
click at [533, 165] on span "Verhandlung Starten" at bounding box center [529, 168] width 40 height 6
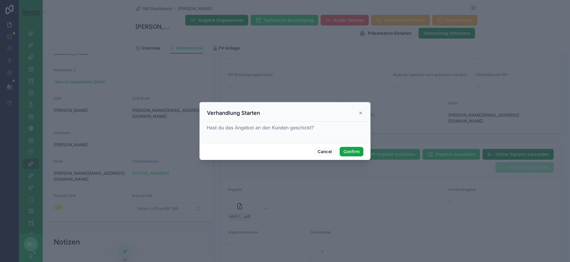
drag, startPoint x: 358, startPoint y: 148, endPoint x: 301, endPoint y: 110, distance: 68.7
click at [358, 148] on button "Confirm" at bounding box center [352, 152] width 24 height 10
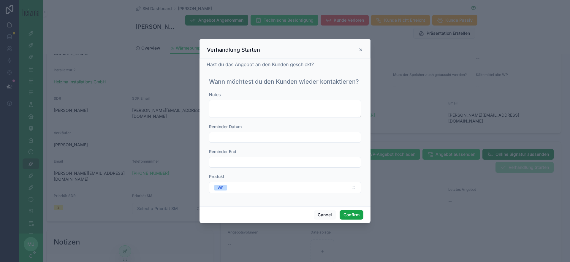
click at [358, 217] on button "Confirm" at bounding box center [352, 215] width 24 height 10
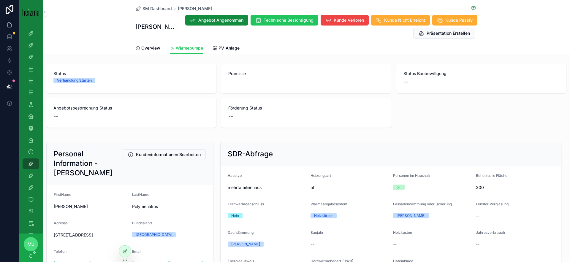
click at [192, 39] on div "Angebot Angenommen Technische Besichtigung Kunde Verloren Kunde Nicht Erreicht …" at bounding box center [327, 27] width 302 height 24
click at [223, 47] on span "PV-Anlage" at bounding box center [229, 48] width 21 height 6
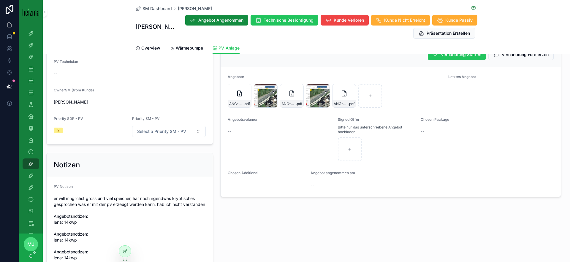
scroll to position [348, 0]
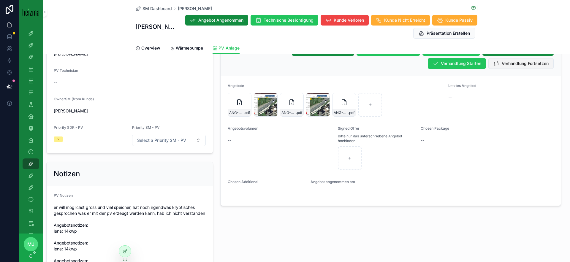
click at [523, 61] on span "Verhandlung Fortsetzen" at bounding box center [525, 64] width 47 height 6
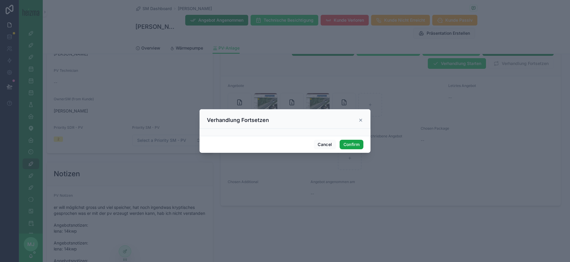
click at [355, 142] on button "Confirm" at bounding box center [352, 145] width 24 height 10
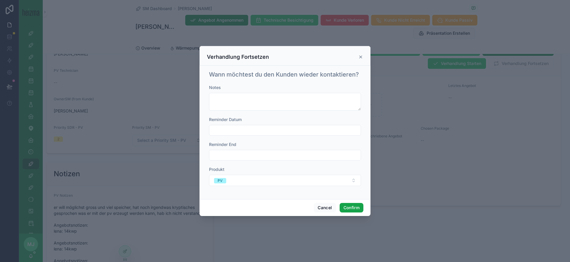
drag, startPoint x: 355, startPoint y: 207, endPoint x: 325, endPoint y: 179, distance: 41.0
click at [355, 207] on button "Confirm" at bounding box center [352, 208] width 24 height 10
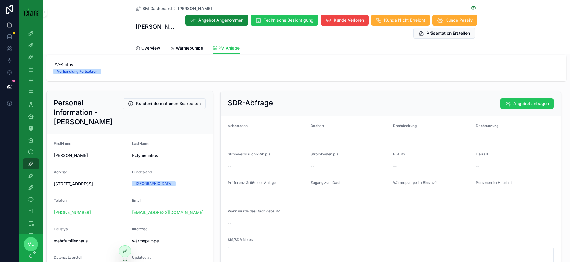
scroll to position [0, 0]
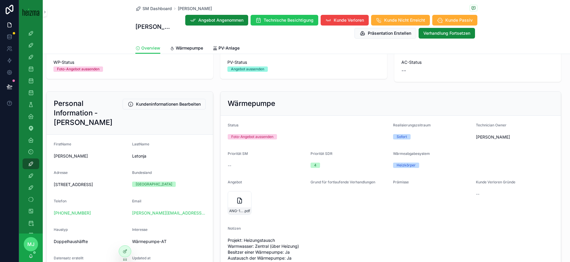
scroll to position [41, 0]
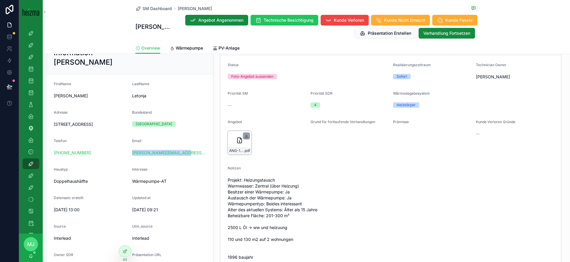
click at [247, 135] on icon "scrollable content" at bounding box center [246, 136] width 5 height 5
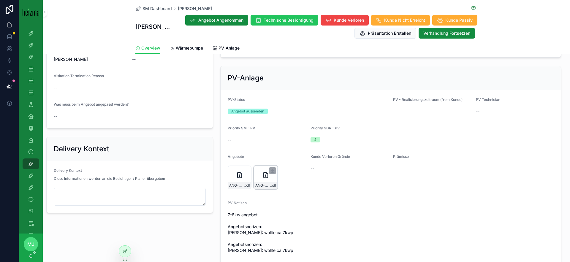
scroll to position [443, 0]
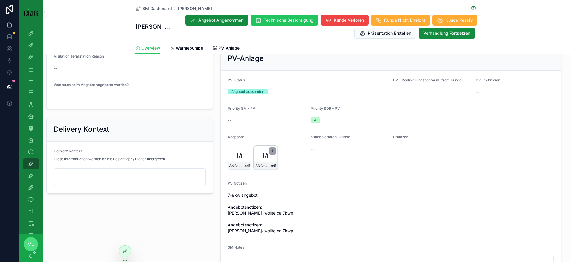
click at [273, 152] on icon "scrollable content" at bounding box center [272, 151] width 5 height 5
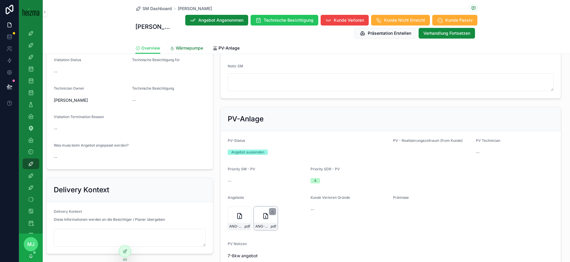
scroll to position [379, 0]
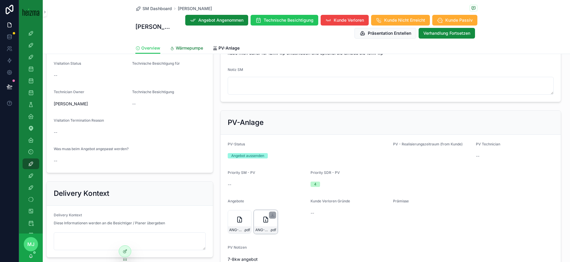
click at [176, 48] on span "Wärmepumpe" at bounding box center [189, 48] width 27 height 6
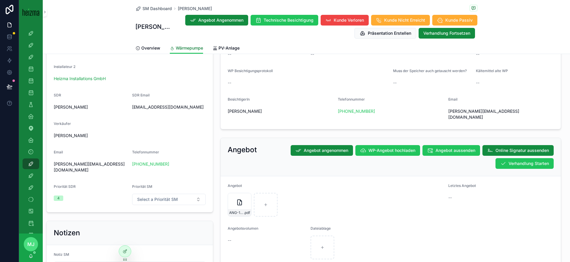
scroll to position [461, 0]
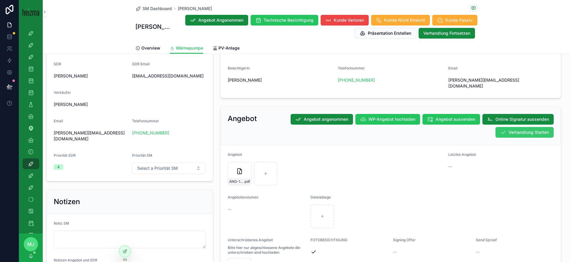
click at [520, 129] on span "Verhandlung Starten" at bounding box center [529, 132] width 40 height 6
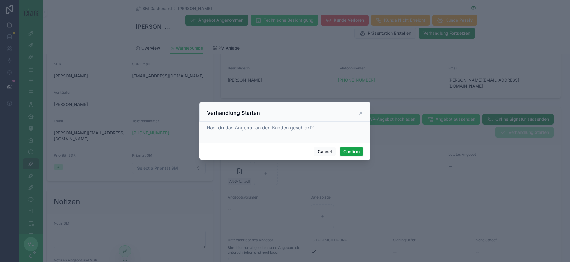
drag, startPoint x: 354, startPoint y: 151, endPoint x: 195, endPoint y: 6, distance: 214.9
click at [354, 151] on button "Confirm" at bounding box center [352, 152] width 24 height 10
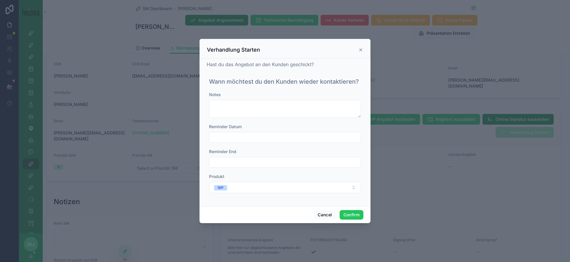
click at [295, 141] on input "text" at bounding box center [284, 137] width 151 height 8
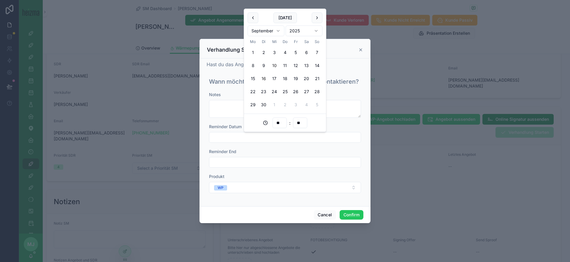
click at [261, 80] on button "16" at bounding box center [263, 78] width 11 height 11
type input "**********"
drag, startPoint x: 351, startPoint y: 128, endPoint x: 346, endPoint y: 169, distance: 41.0
click at [351, 128] on div "Reminder Datum" at bounding box center [285, 127] width 152 height 6
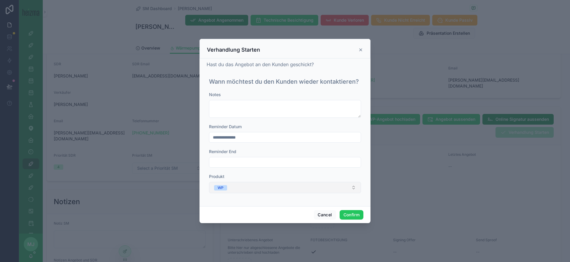
click at [341, 190] on button "WP" at bounding box center [285, 187] width 152 height 11
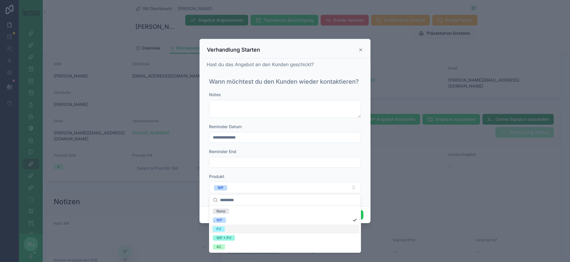
click at [291, 233] on div "PV" at bounding box center [285, 229] width 149 height 9
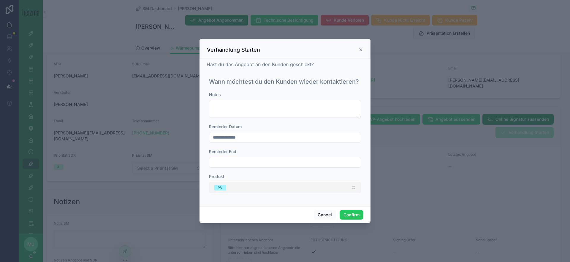
drag, startPoint x: 307, startPoint y: 189, endPoint x: 305, endPoint y: 193, distance: 4.4
click at [307, 189] on button "PV" at bounding box center [285, 187] width 152 height 11
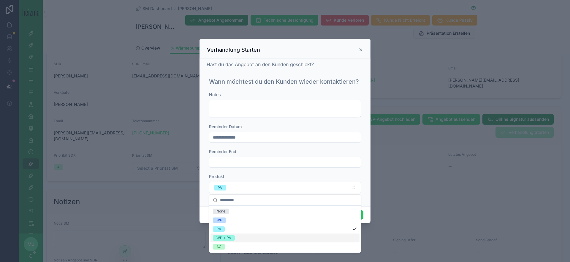
click at [287, 236] on div "WP + PV" at bounding box center [285, 238] width 149 height 9
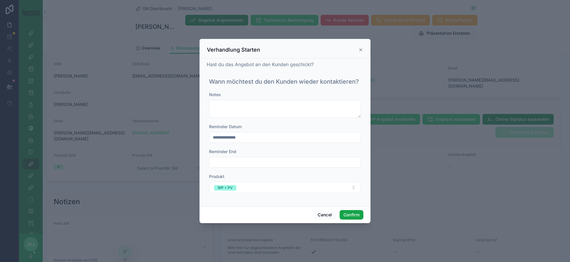
drag, startPoint x: 349, startPoint y: 216, endPoint x: 349, endPoint y: 161, distance: 55.2
click at [348, 216] on button "Confirm" at bounding box center [352, 215] width 24 height 10
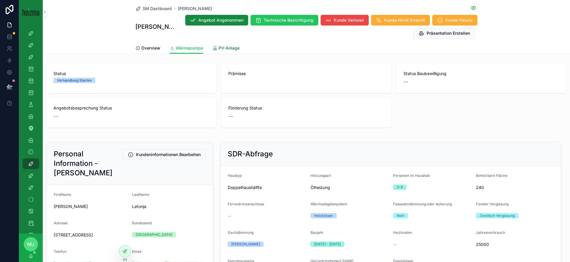
click at [220, 50] on span "PV-Anlage" at bounding box center [229, 48] width 21 height 6
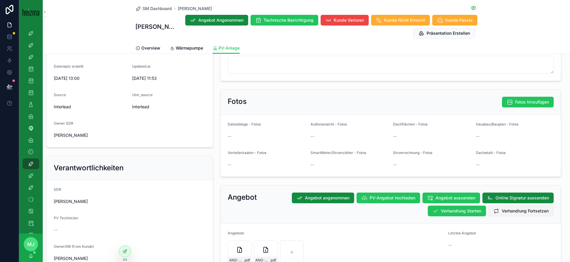
click at [525, 212] on span "Verhandlung Fortsetzen" at bounding box center [525, 211] width 47 height 6
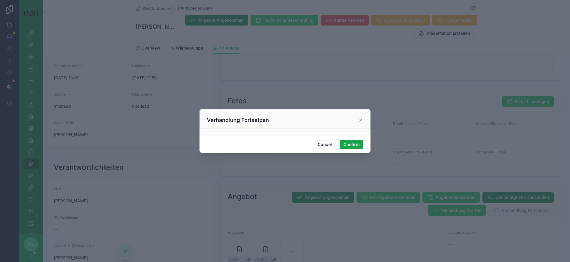
drag, startPoint x: 357, startPoint y: 144, endPoint x: 561, endPoint y: 149, distance: 204.1
click at [357, 144] on button "Confirm" at bounding box center [352, 145] width 24 height 10
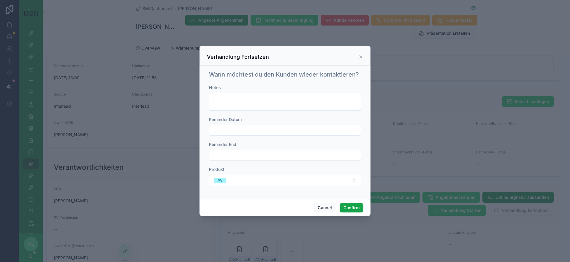
drag, startPoint x: 354, startPoint y: 207, endPoint x: 300, endPoint y: 142, distance: 84.8
click at [354, 207] on button "Confirm" at bounding box center [352, 208] width 24 height 10
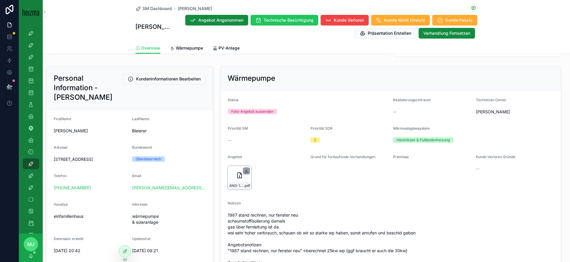
click at [246, 170] on icon "scrollable content" at bounding box center [246, 171] width 5 height 5
drag, startPoint x: 230, startPoint y: 48, endPoint x: 236, endPoint y: 59, distance: 12.0
click at [230, 48] on span "PV-Anlage" at bounding box center [229, 48] width 21 height 6
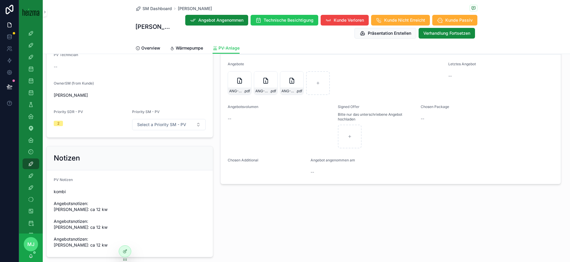
scroll to position [358, 0]
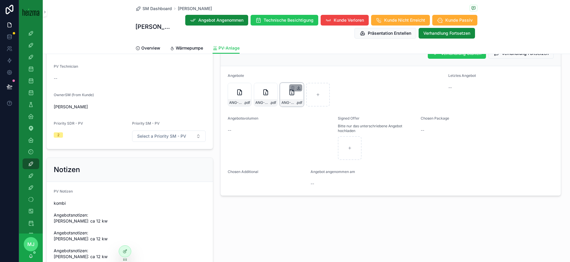
click at [298, 88] on icon "scrollable content" at bounding box center [298, 88] width 5 height 5
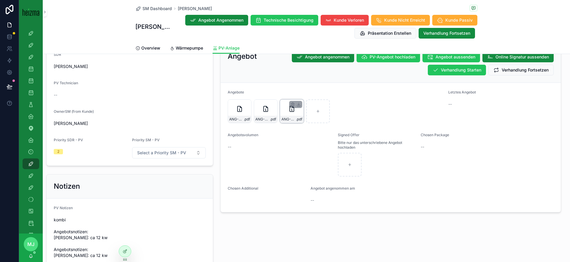
scroll to position [334, 0]
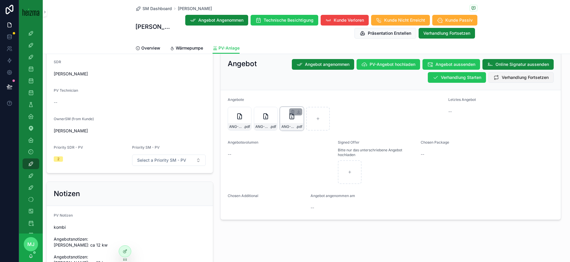
click at [510, 76] on span "Verhandlung Fortsetzen" at bounding box center [525, 78] width 47 height 6
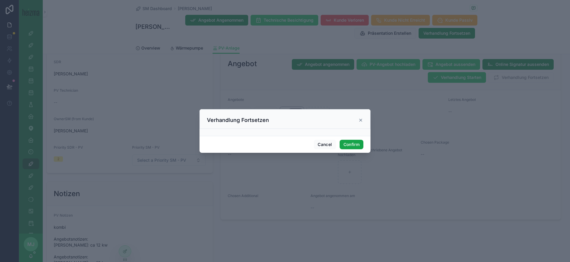
drag, startPoint x: 352, startPoint y: 146, endPoint x: 402, endPoint y: 79, distance: 83.9
click at [352, 146] on button "Confirm" at bounding box center [352, 145] width 24 height 10
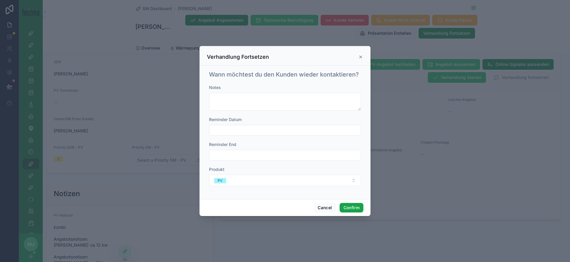
drag, startPoint x: 358, startPoint y: 206, endPoint x: 314, endPoint y: 153, distance: 69.0
click at [357, 206] on button "Confirm" at bounding box center [352, 208] width 24 height 10
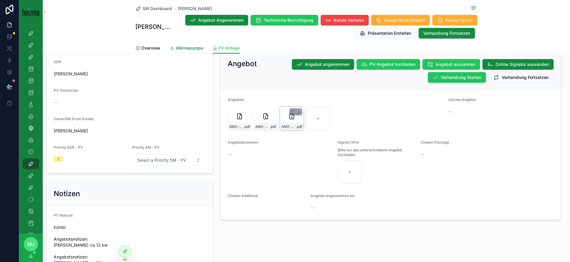
click at [188, 50] on span "Wärmepumpe" at bounding box center [189, 48] width 27 height 6
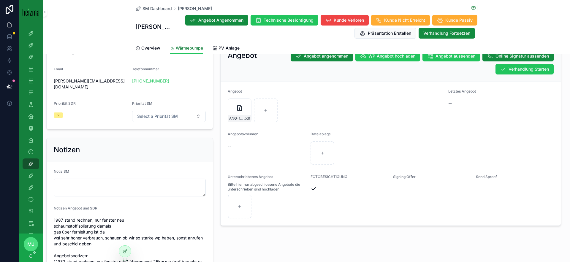
scroll to position [529, 0]
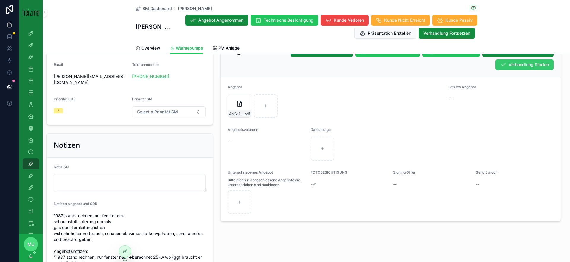
click at [517, 62] on button "Verhandlung Starten" at bounding box center [525, 64] width 58 height 11
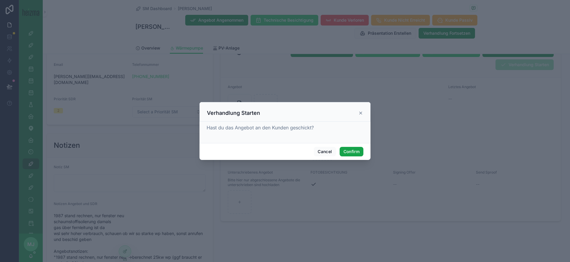
click at [355, 153] on button "Confirm" at bounding box center [352, 152] width 24 height 10
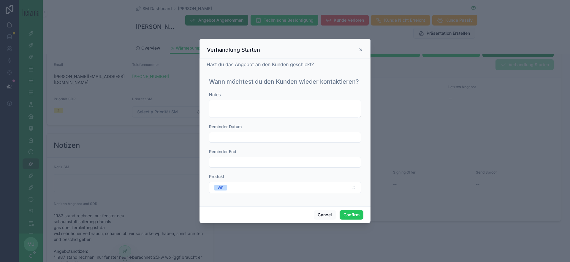
click at [252, 132] on div "Reminder Datum" at bounding box center [285, 133] width 152 height 19
click at [252, 134] on input "text" at bounding box center [284, 137] width 151 height 8
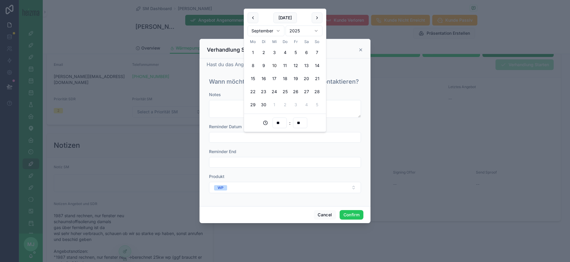
click at [265, 78] on button "16" at bounding box center [263, 78] width 11 height 11
type input "**********"
click at [352, 132] on div "**********" at bounding box center [285, 133] width 152 height 19
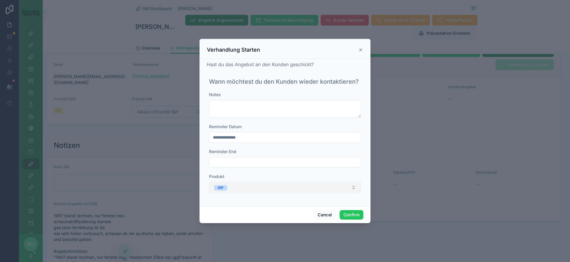
drag, startPoint x: 337, startPoint y: 186, endPoint x: 322, endPoint y: 190, distance: 16.1
click at [337, 186] on button "WP" at bounding box center [285, 187] width 152 height 11
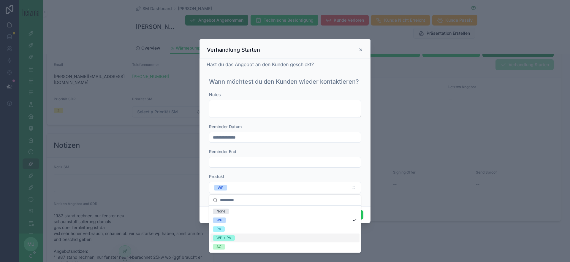
click at [297, 236] on div "WP + PV" at bounding box center [285, 238] width 149 height 9
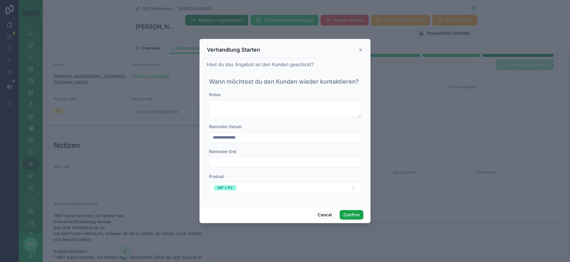
click at [349, 212] on button "Confirm" at bounding box center [352, 215] width 24 height 10
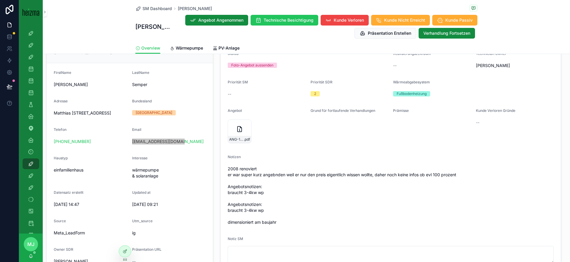
scroll to position [131, 0]
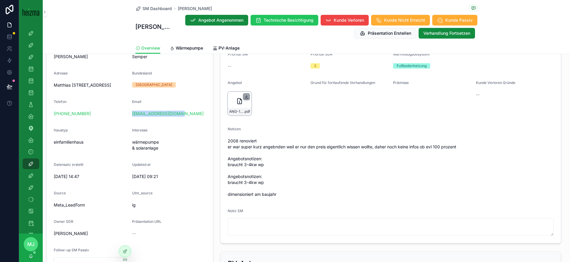
click at [247, 96] on icon "scrollable content" at bounding box center [246, 96] width 5 height 5
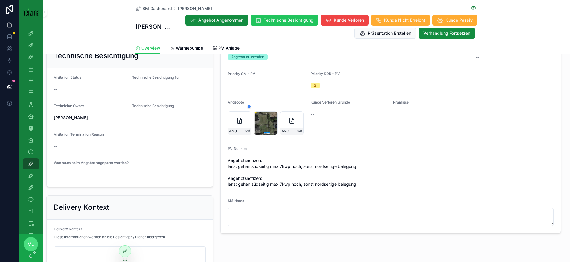
scroll to position [374, 0]
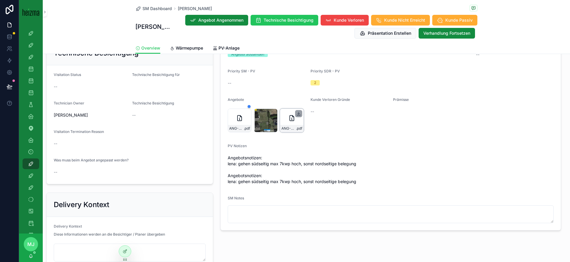
click at [298, 114] on icon "scrollable content" at bounding box center [299, 113] width 2 height 1
click at [230, 47] on span "PV-Anlage" at bounding box center [229, 48] width 21 height 6
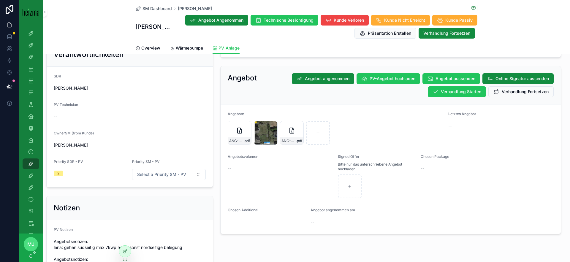
scroll to position [296, 0]
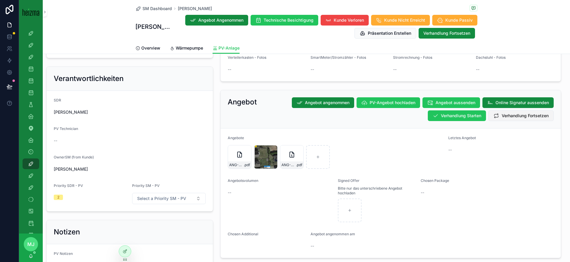
click at [515, 121] on button "Verhandlung Fortsetzen" at bounding box center [521, 115] width 65 height 11
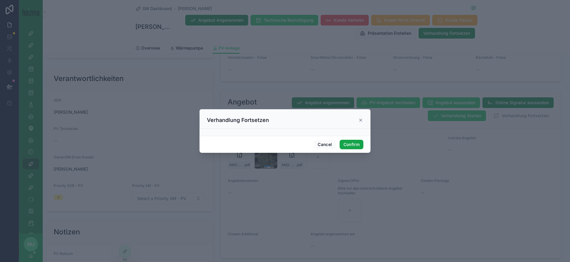
click at [348, 142] on button "Confirm" at bounding box center [352, 145] width 24 height 10
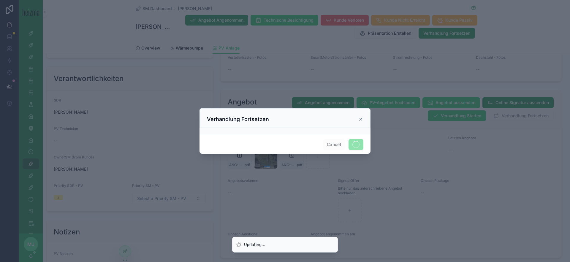
click at [177, 48] on div at bounding box center [285, 131] width 570 height 262
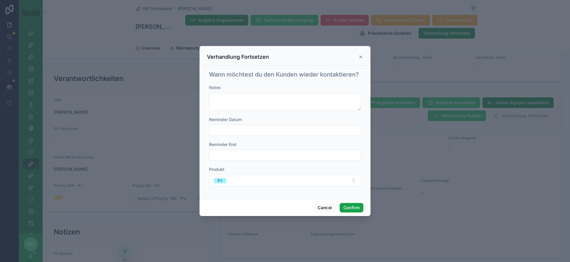
drag, startPoint x: 352, startPoint y: 206, endPoint x: 521, endPoint y: 177, distance: 171.4
click at [353, 205] on button "Confirm" at bounding box center [352, 208] width 24 height 10
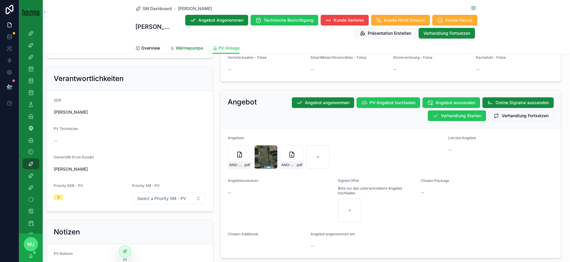
click at [191, 49] on span "Wärmepumpe" at bounding box center [189, 48] width 27 height 6
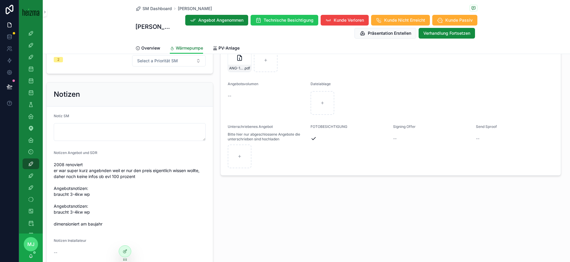
scroll to position [469, 0]
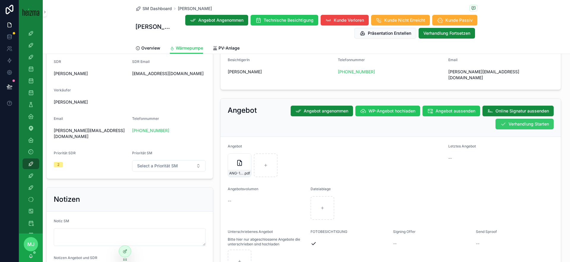
click at [517, 121] on span "Verhandlung Starten" at bounding box center [529, 124] width 40 height 6
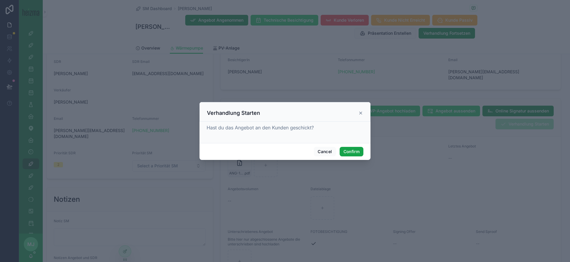
click at [356, 147] on button "Confirm" at bounding box center [352, 152] width 24 height 10
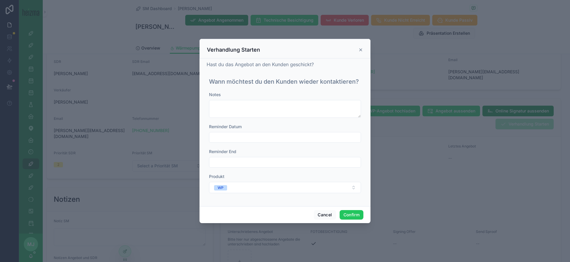
click at [238, 127] on span "Reminder Datum" at bounding box center [225, 126] width 33 height 5
drag, startPoint x: 239, startPoint y: 132, endPoint x: 248, endPoint y: 138, distance: 10.5
click at [239, 132] on div at bounding box center [285, 137] width 152 height 11
click at [248, 138] on input "text" at bounding box center [284, 137] width 151 height 8
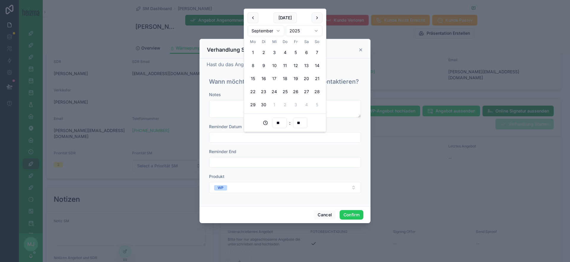
click at [273, 75] on button "17" at bounding box center [274, 78] width 11 height 11
type input "**********"
drag, startPoint x: 349, startPoint y: 213, endPoint x: 224, endPoint y: 23, distance: 227.2
click at [349, 213] on button "Confirm" at bounding box center [352, 215] width 24 height 10
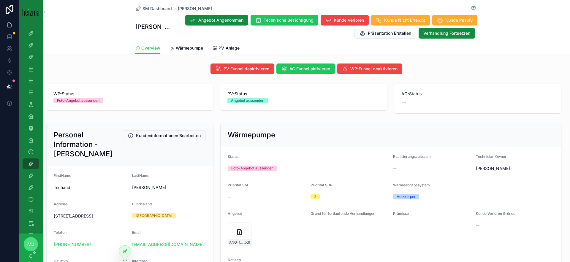
scroll to position [63, 0]
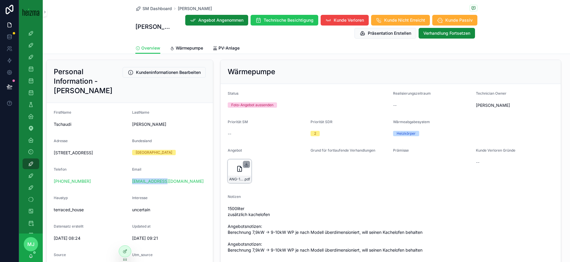
click at [247, 165] on icon "scrollable content" at bounding box center [246, 164] width 5 height 5
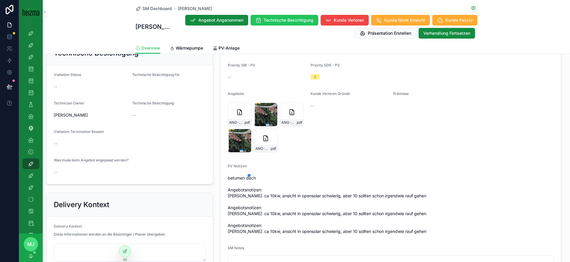
scroll to position [370, 0]
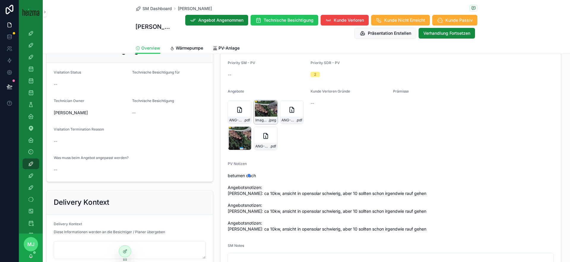
drag, startPoint x: 273, startPoint y: 130, endPoint x: 255, endPoint y: 109, distance: 27.4
click at [0, 0] on icon "scrollable content" at bounding box center [0, 0] width 0 height 0
click at [192, 50] on span "Wärmepumpe" at bounding box center [189, 48] width 27 height 6
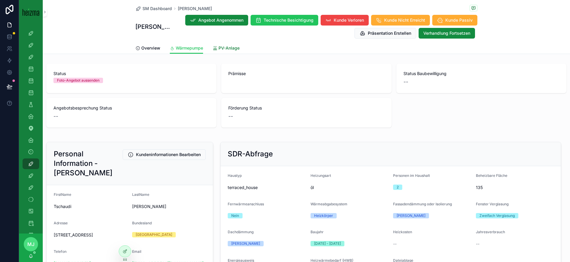
click at [227, 43] on link "PV-Anlage" at bounding box center [226, 49] width 27 height 12
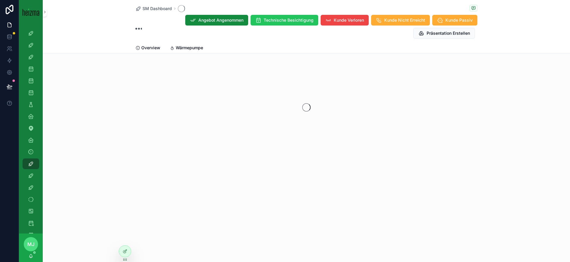
click at [229, 45] on div "Overview Wärmepumpe" at bounding box center [306, 47] width 342 height 11
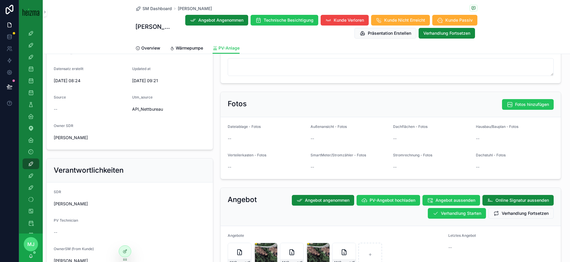
scroll to position [337, 0]
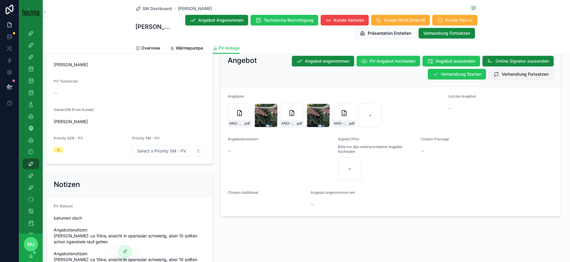
click at [517, 76] on span "Verhandlung Fortsetzen" at bounding box center [525, 74] width 47 height 6
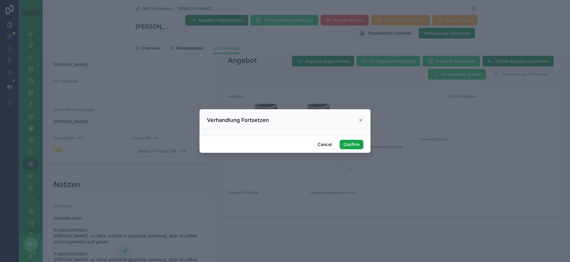
drag, startPoint x: 356, startPoint y: 153, endPoint x: 355, endPoint y: 148, distance: 4.8
click at [356, 153] on div "Cancel Confirm" at bounding box center [285, 144] width 171 height 17
click at [353, 145] on button "Confirm" at bounding box center [352, 145] width 24 height 10
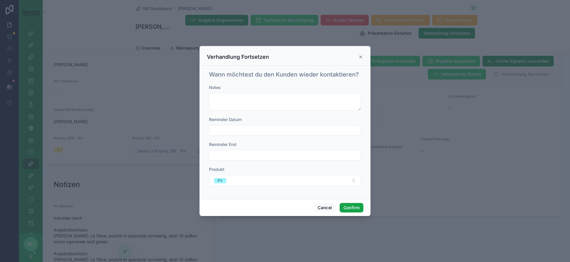
click at [359, 204] on button "Confirm" at bounding box center [352, 208] width 24 height 10
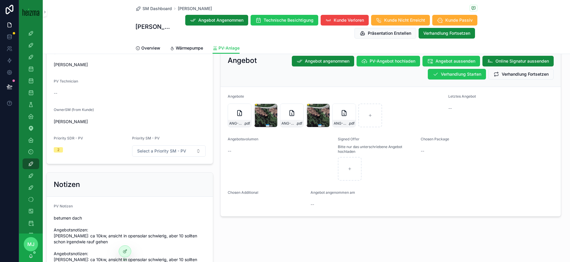
click at [204, 49] on div "Overview Wärmepumpe PV-Anlage" at bounding box center [306, 47] width 342 height 11
drag, startPoint x: 194, startPoint y: 48, endPoint x: 224, endPoint y: 56, distance: 30.5
click at [194, 48] on span "Wärmepumpe" at bounding box center [189, 48] width 27 height 6
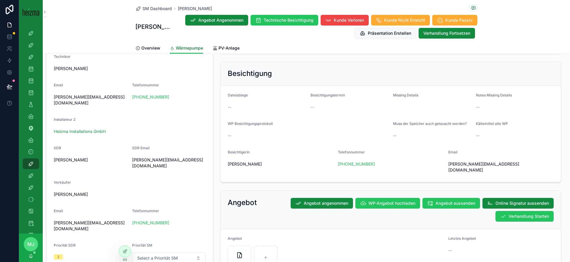
scroll to position [457, 0]
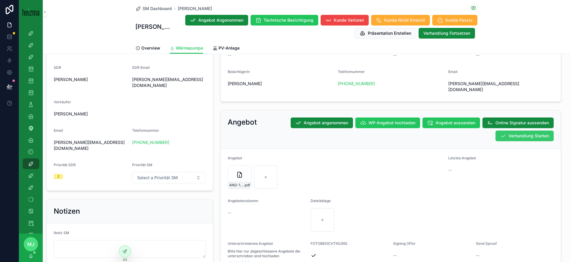
click at [531, 133] on button "Verhandlung Starten" at bounding box center [525, 136] width 58 height 11
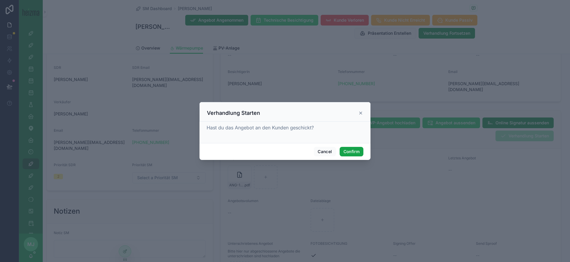
click at [356, 152] on button "Confirm" at bounding box center [352, 152] width 24 height 10
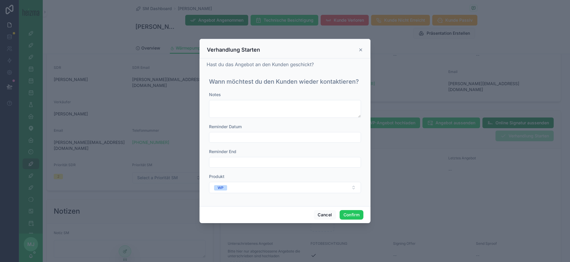
click at [313, 134] on input "text" at bounding box center [284, 137] width 151 height 8
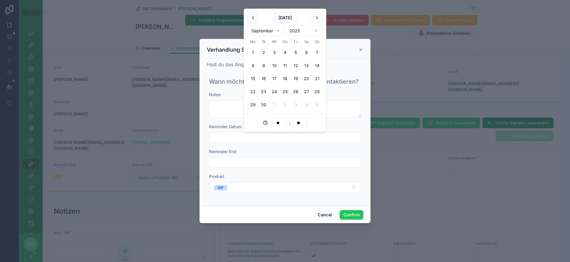
drag, startPoint x: 272, startPoint y: 77, endPoint x: 335, endPoint y: 162, distance: 105.8
click at [272, 77] on button "17" at bounding box center [274, 78] width 11 height 11
type input "**********"
click at [350, 212] on button "Confirm" at bounding box center [352, 215] width 24 height 10
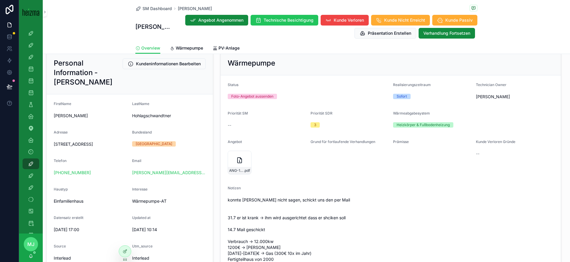
scroll to position [72, 0]
drag, startPoint x: 246, startPoint y: 156, endPoint x: 236, endPoint y: 158, distance: 10.4
click at [246, 156] on icon "scrollable content" at bounding box center [247, 155] width 2 height 1
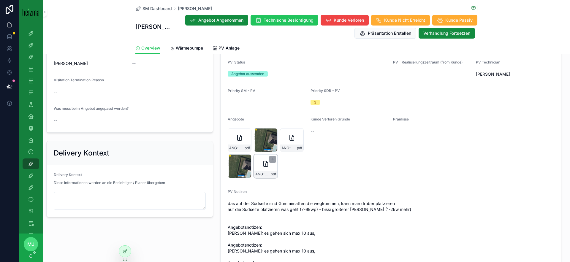
scroll to position [421, 0]
drag, startPoint x: 195, startPoint y: 178, endPoint x: 274, endPoint y: 154, distance: 83.0
click at [274, 159] on icon "scrollable content" at bounding box center [272, 158] width 5 height 5
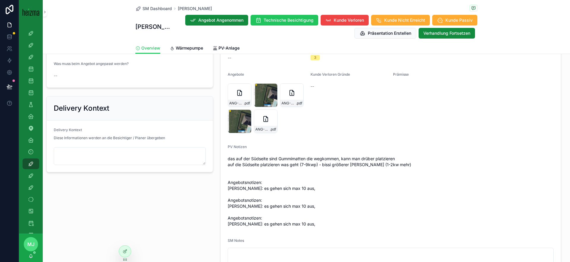
scroll to position [465, 0]
click at [235, 49] on span "PV-Anlage" at bounding box center [229, 48] width 21 height 6
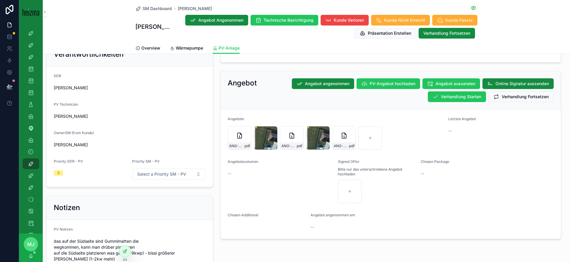
scroll to position [313, 0]
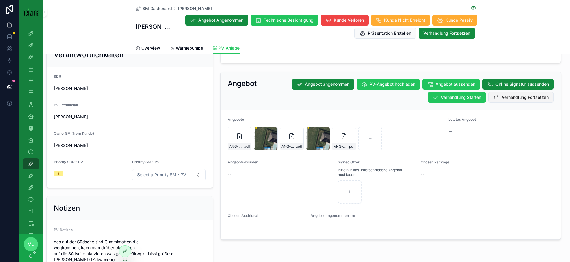
click at [515, 93] on button "Verhandlung Fortsetzen" at bounding box center [521, 97] width 65 height 11
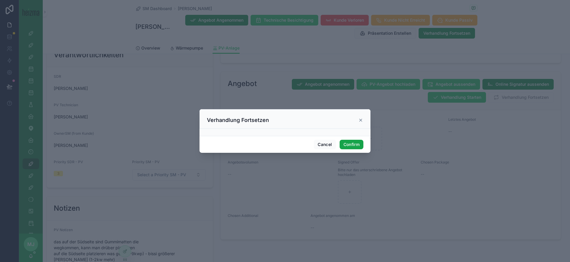
click at [351, 149] on button "Confirm" at bounding box center [352, 145] width 24 height 10
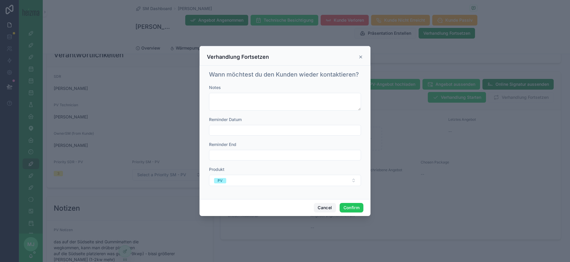
click at [323, 203] on button "Cancel" at bounding box center [325, 208] width 22 height 10
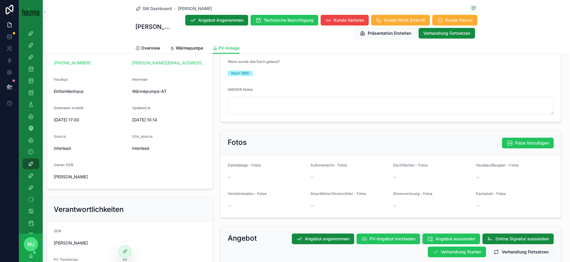
scroll to position [0, 0]
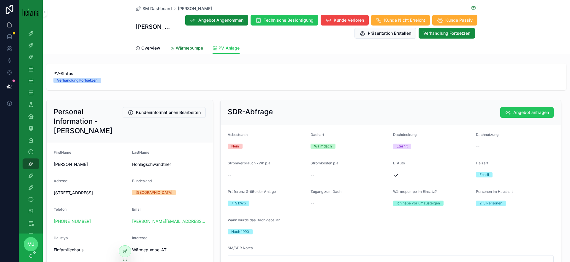
click at [199, 48] on span "Wärmepumpe" at bounding box center [189, 48] width 27 height 6
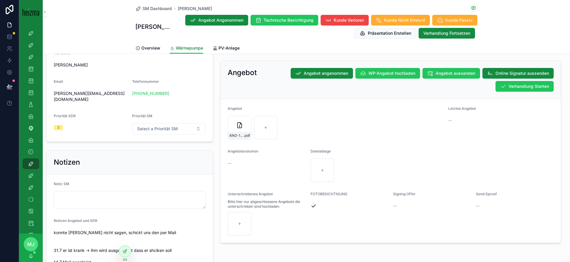
scroll to position [517, 0]
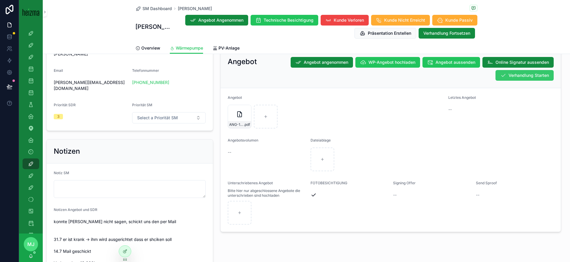
click at [534, 72] on span "Verhandlung Starten" at bounding box center [529, 75] width 40 height 6
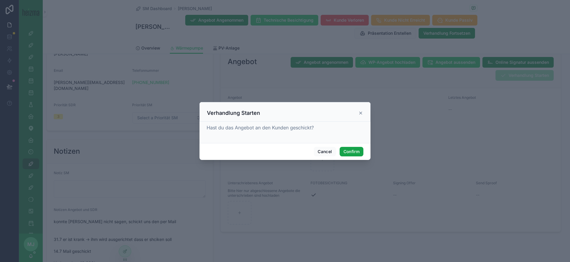
click at [358, 149] on button "Confirm" at bounding box center [352, 152] width 24 height 10
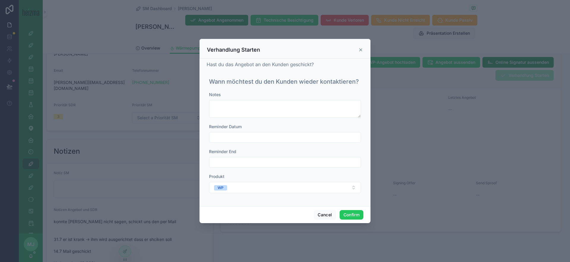
click at [310, 136] on input "text" at bounding box center [284, 137] width 151 height 8
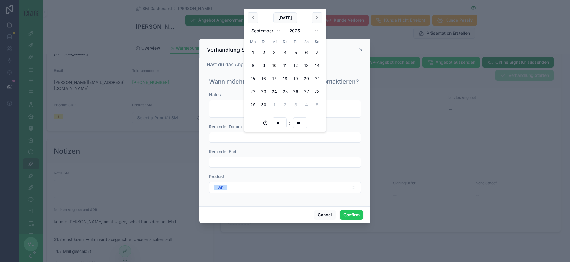
drag, startPoint x: 277, startPoint y: 80, endPoint x: 284, endPoint y: 168, distance: 88.5
click at [277, 80] on button "17" at bounding box center [274, 78] width 11 height 11
type input "**********"
click at [293, 187] on button "WP" at bounding box center [285, 187] width 152 height 11
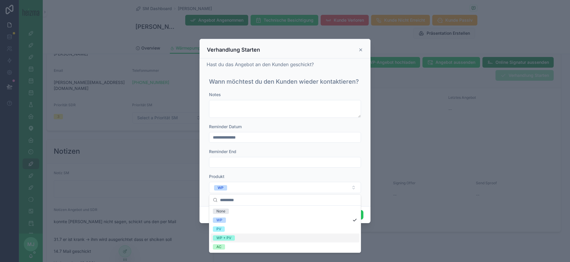
click at [312, 234] on div "WP + PV" at bounding box center [285, 238] width 149 height 9
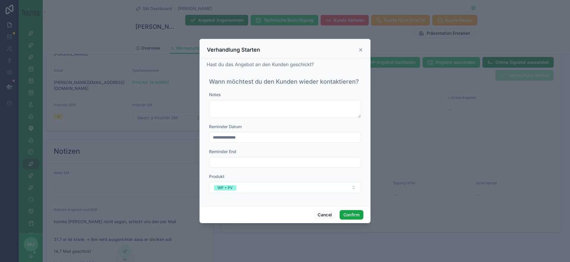
drag, startPoint x: 356, startPoint y: 209, endPoint x: 353, endPoint y: 214, distance: 6.1
click at [356, 209] on div "Cancel Confirm" at bounding box center [285, 214] width 171 height 17
click at [353, 214] on button "Confirm" at bounding box center [352, 215] width 24 height 10
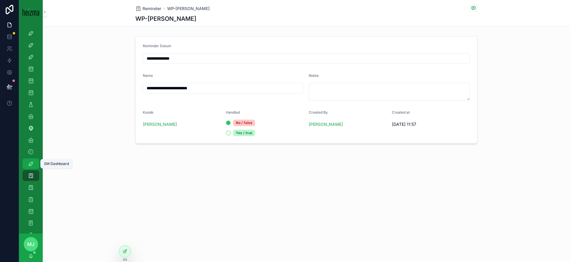
click at [27, 161] on div "SM Dashboard" at bounding box center [31, 164] width 10 height 10
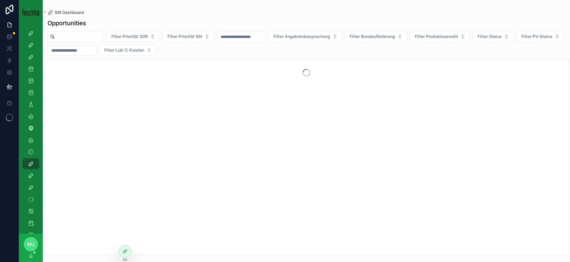
click at [95, 39] on input "scrollable content" at bounding box center [79, 37] width 49 height 8
click at [97, 42] on div "Filter Priorität SDR Filter Priorität SM Filter Angebotsbesprechung Filter Bund…" at bounding box center [306, 43] width 527 height 25
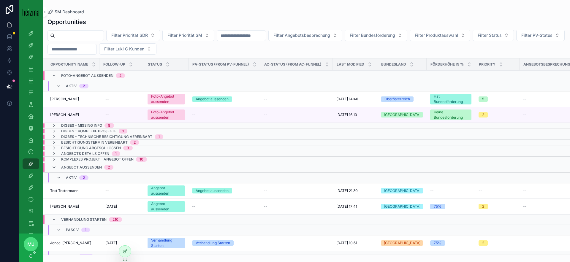
click at [92, 37] on input "scrollable content" at bounding box center [79, 35] width 49 height 8
type input "**********"
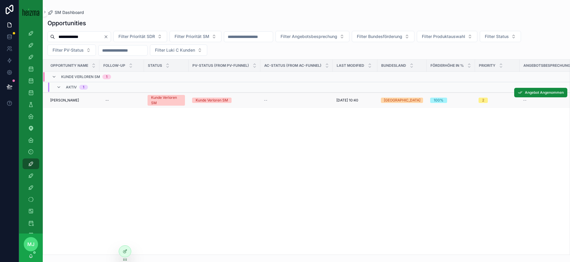
click at [65, 98] on span "[PERSON_NAME]" at bounding box center [64, 100] width 29 height 5
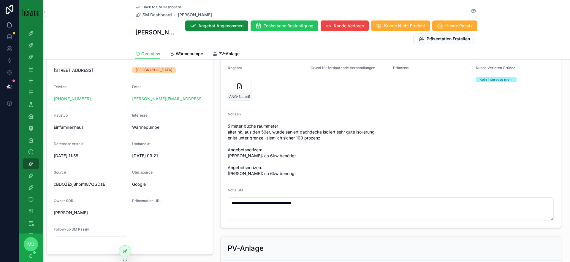
scroll to position [149, 0]
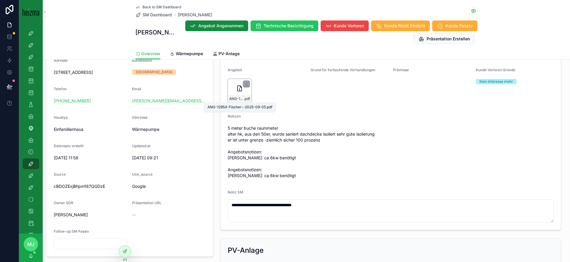
click at [237, 100] on span "ANG-12954-Fischer--2025-09-05" at bounding box center [236, 99] width 15 height 5
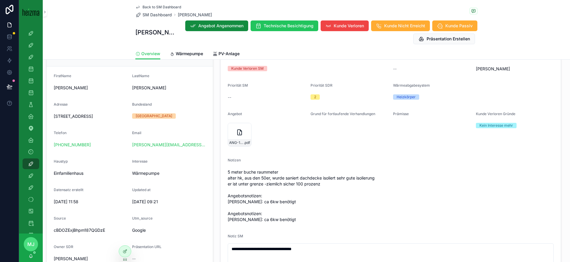
scroll to position [104, 0]
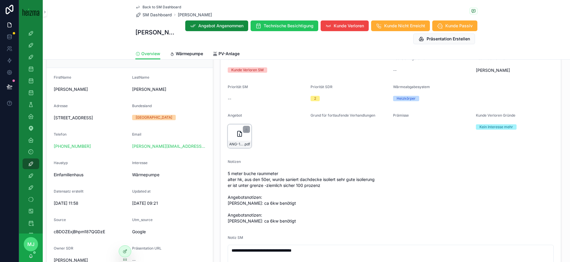
click at [240, 140] on div "ANG-12954-Fischer--2025-09-05 .pdf" at bounding box center [240, 136] width 24 height 24
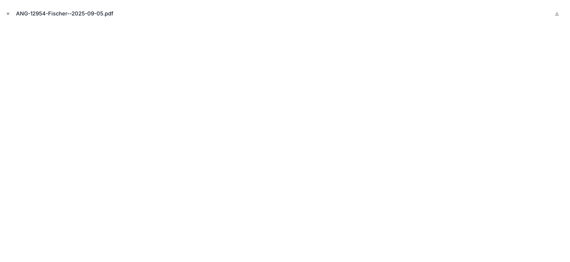
click at [9, 12] on icon "Close modal" at bounding box center [8, 14] width 4 height 4
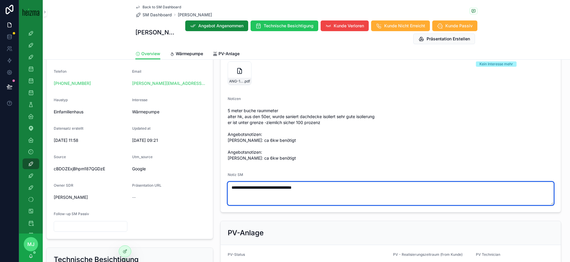
scroll to position [168, 0]
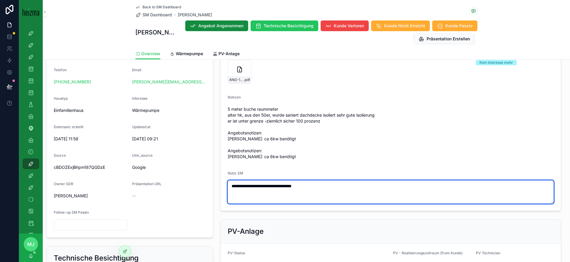
click at [345, 204] on textarea "**********" at bounding box center [391, 192] width 326 height 23
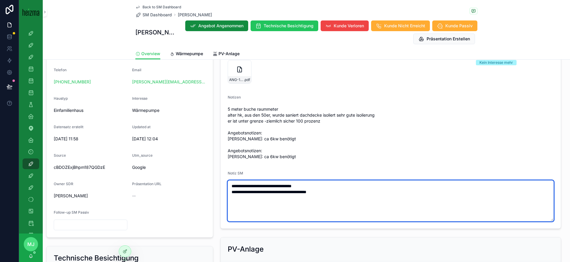
type textarea "**********"
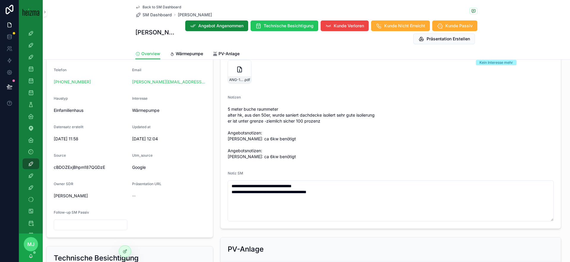
click at [328, 160] on span "5 meter buche raummeter alter hk, aus den 50er, wurde saniert dachdecke isolier…" at bounding box center [391, 132] width 326 height 53
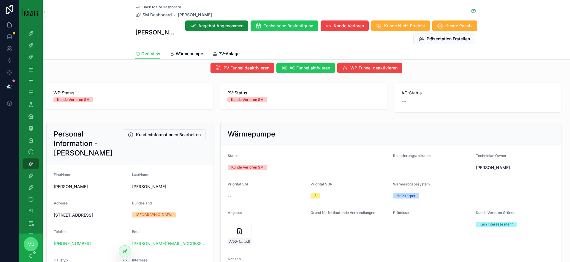
scroll to position [0, 0]
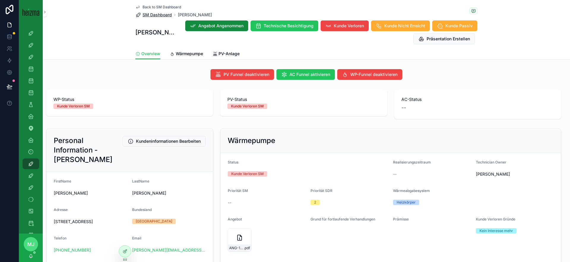
click at [162, 14] on span "SM Dashboard" at bounding box center [157, 15] width 29 height 6
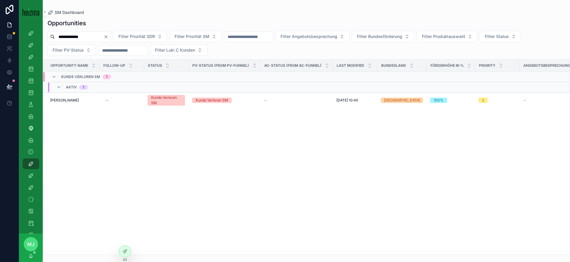
drag, startPoint x: 67, startPoint y: 100, endPoint x: 76, endPoint y: 102, distance: 8.9
click at [67, 100] on span "[PERSON_NAME]" at bounding box center [64, 100] width 29 height 5
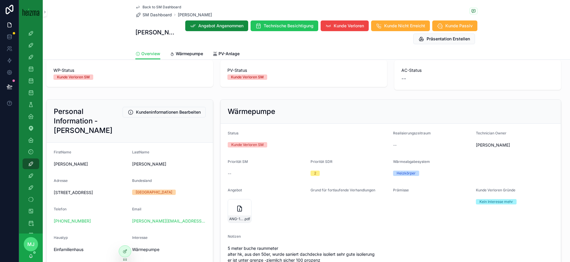
scroll to position [36, 0]
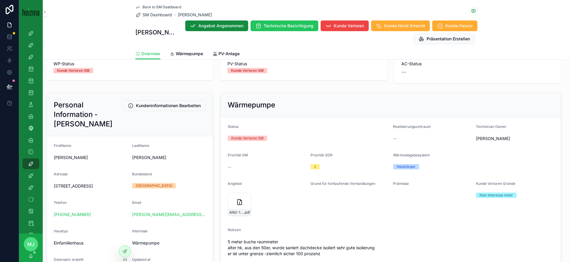
click at [64, 186] on span "[STREET_ADDRESS]" at bounding box center [91, 186] width 74 height 6
copy span "[STREET_ADDRESS]"
click at [194, 150] on div "LastName" at bounding box center [169, 146] width 74 height 7
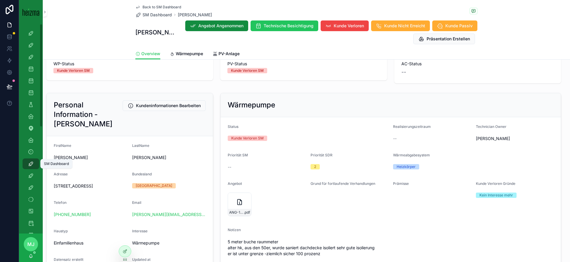
click at [30, 161] on icon "scrollable content" at bounding box center [31, 164] width 6 height 6
